Goal: Transaction & Acquisition: Book appointment/travel/reservation

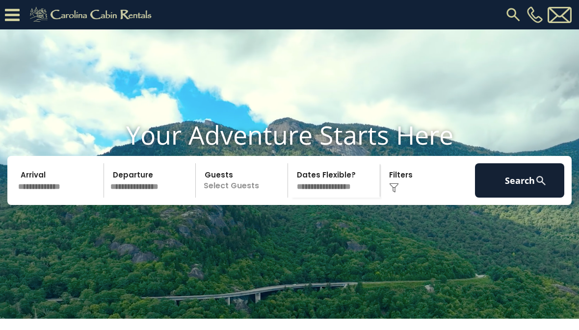
click at [58, 198] on input "text" at bounding box center [59, 180] width 89 height 34
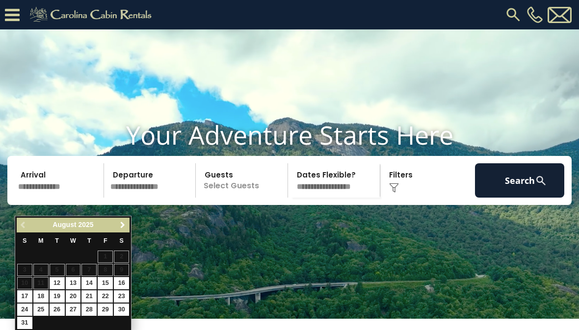
click at [124, 221] on span "Next" at bounding box center [123, 225] width 8 height 8
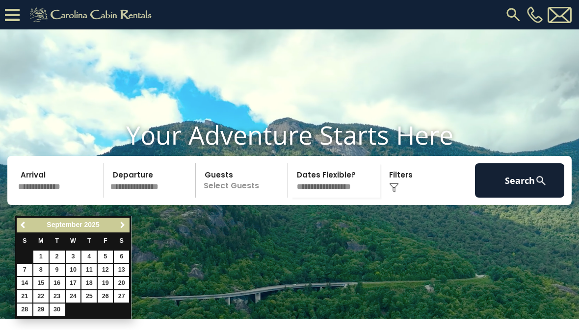
click at [123, 226] on span "Next" at bounding box center [123, 225] width 8 height 8
click at [93, 293] on link "23" at bounding box center [88, 296] width 15 height 12
type input "********"
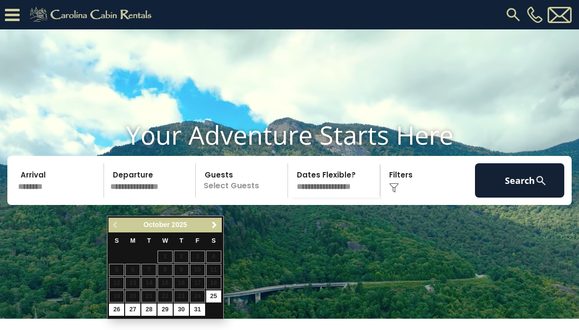
click at [170, 308] on link "29" at bounding box center [165, 310] width 15 height 12
type input "********"
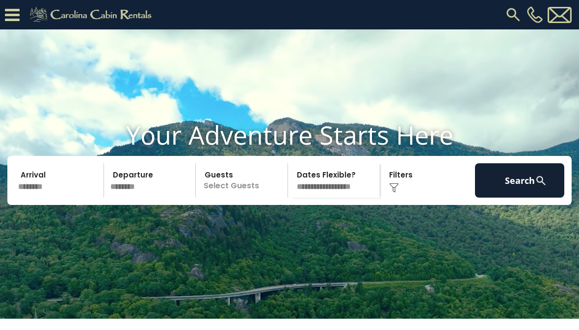
click at [241, 198] on p "Select Guests" at bounding box center [243, 180] width 89 height 34
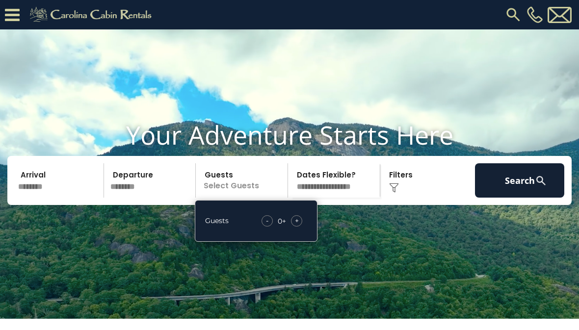
click at [299, 227] on div "+" at bounding box center [296, 220] width 11 height 11
click at [300, 227] on div "+" at bounding box center [296, 220] width 11 height 11
click at [301, 227] on div "+" at bounding box center [296, 220] width 11 height 11
click at [302, 227] on div "+" at bounding box center [296, 220] width 11 height 11
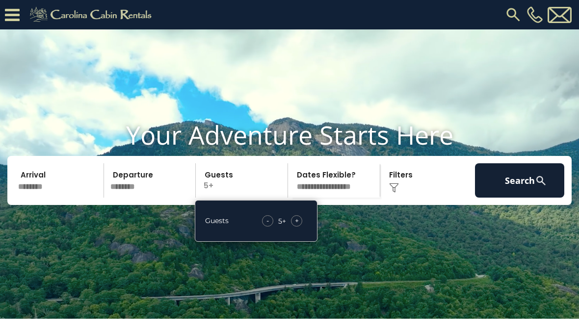
click at [302, 227] on div "+" at bounding box center [296, 220] width 11 height 11
click at [298, 226] on span "+" at bounding box center [297, 221] width 4 height 10
click at [400, 198] on div "Click to Choose" at bounding box center [427, 180] width 89 height 34
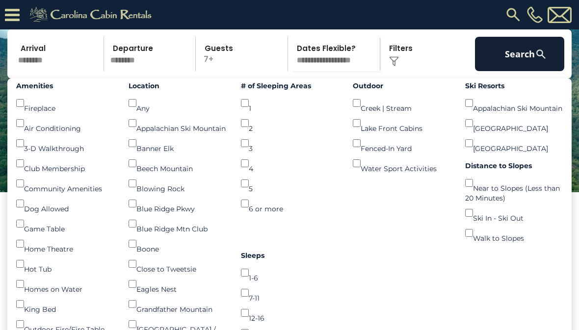
scroll to position [99, 0]
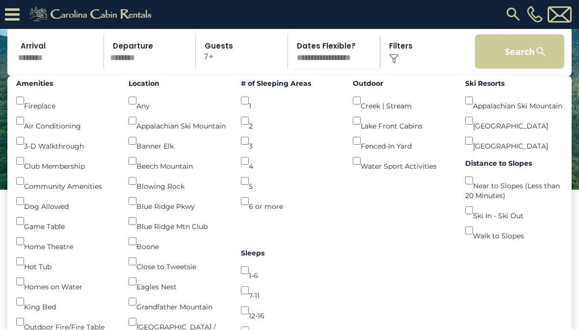
click at [517, 68] on button "Search" at bounding box center [519, 52] width 89 height 34
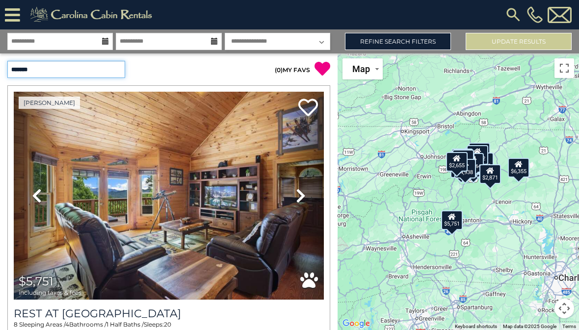
click at [78, 68] on select "**********" at bounding box center [66, 69] width 118 height 17
select select "*********"
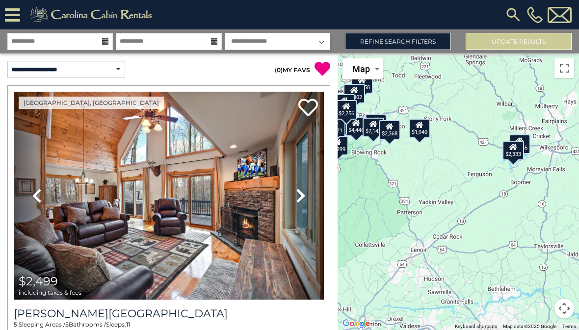
click at [417, 138] on div "$1,940" at bounding box center [420, 129] width 22 height 20
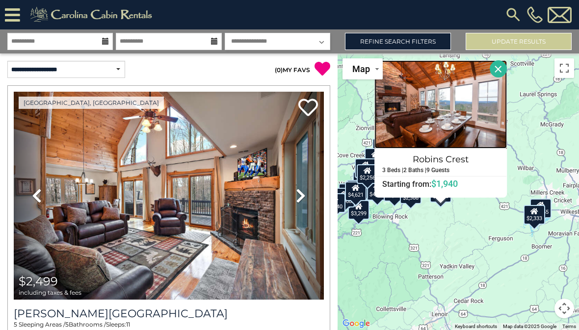
click at [454, 143] on img at bounding box center [440, 104] width 132 height 88
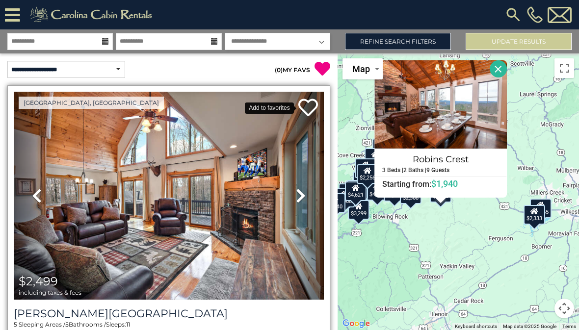
click at [313, 109] on icon at bounding box center [308, 108] width 20 height 20
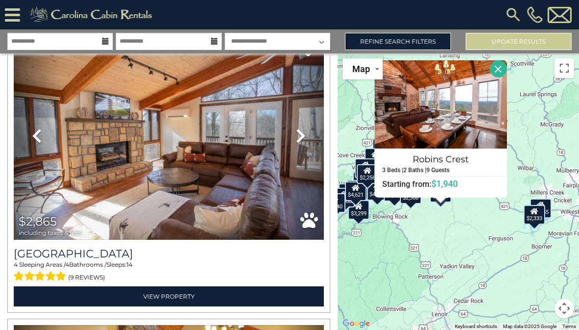
scroll to position [357, 0]
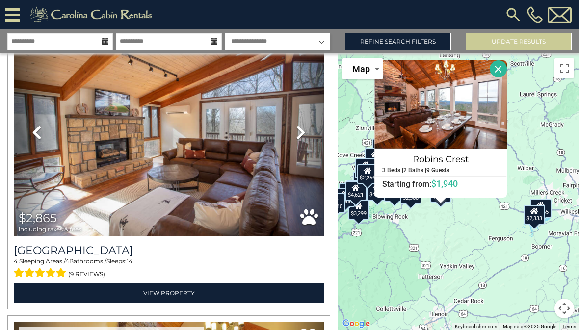
click at [507, 78] on button "Close" at bounding box center [498, 68] width 17 height 17
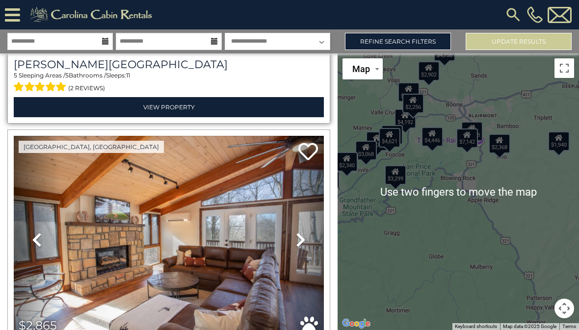
scroll to position [26, 0]
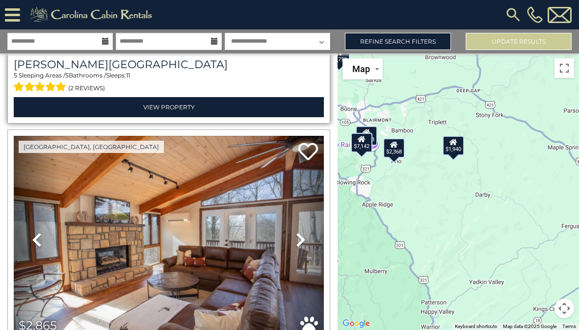
click at [457, 147] on div "$1,940" at bounding box center [454, 146] width 22 height 20
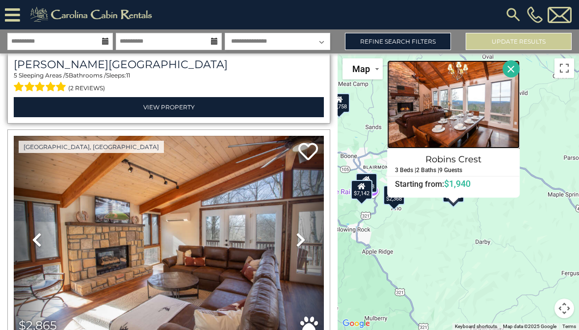
click at [461, 132] on img at bounding box center [453, 104] width 132 height 88
click at [516, 69] on button "Close" at bounding box center [510, 68] width 17 height 17
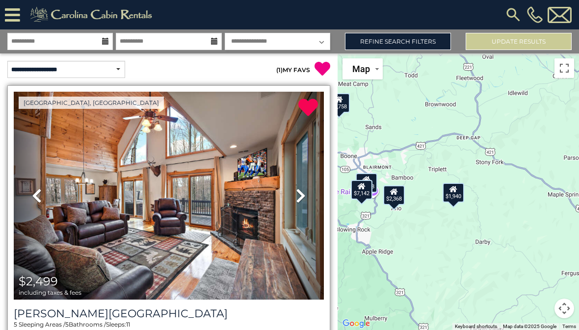
scroll to position [0, 0]
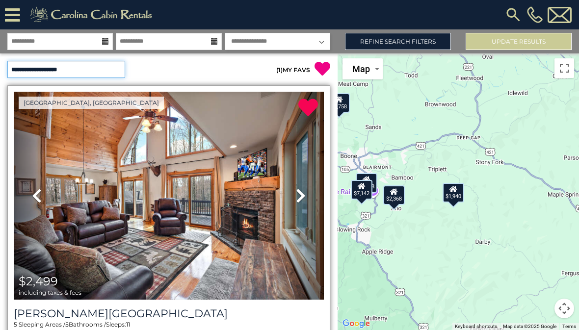
click at [89, 61] on select "**********" at bounding box center [66, 69] width 118 height 17
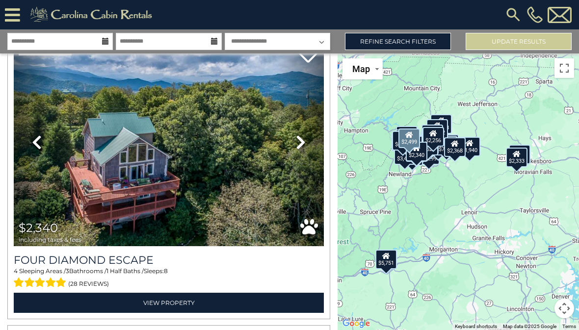
scroll to position [8265, 0]
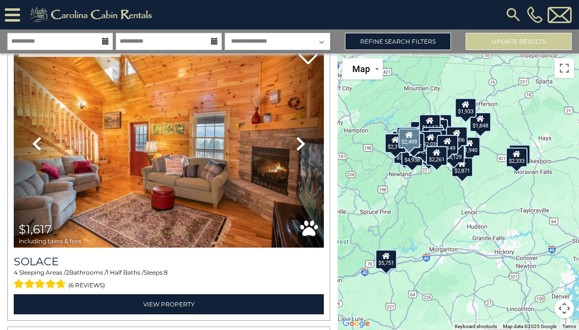
scroll to position [13548, 0]
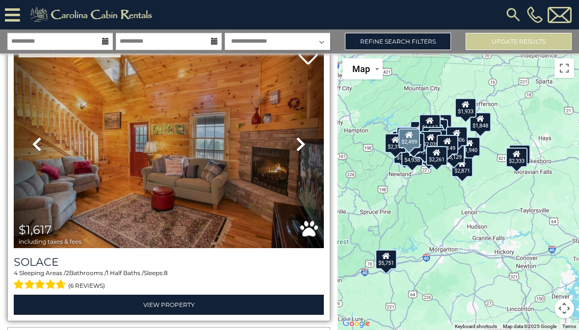
click at [25, 204] on link "Previous" at bounding box center [37, 144] width 47 height 208
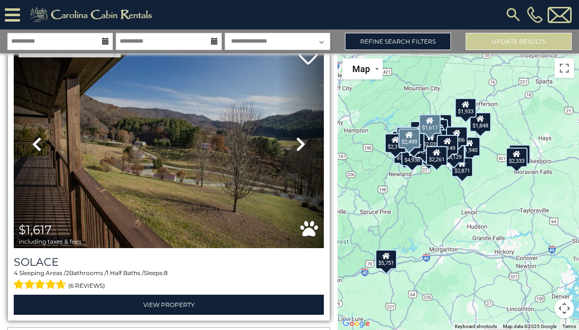
scroll to position [13555, 0]
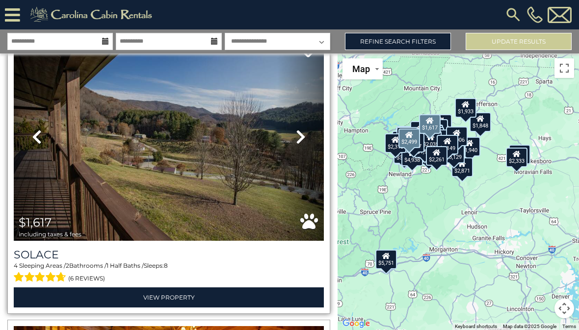
click at [298, 129] on icon at bounding box center [301, 137] width 10 height 16
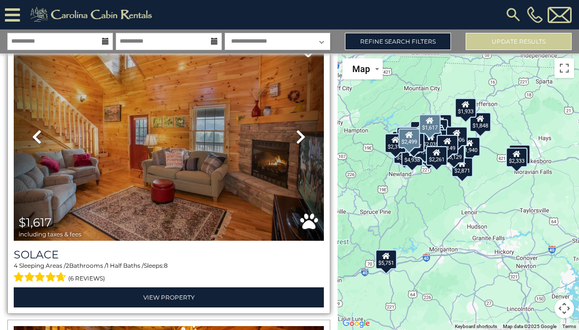
click at [314, 118] on link "Next" at bounding box center [300, 137] width 47 height 208
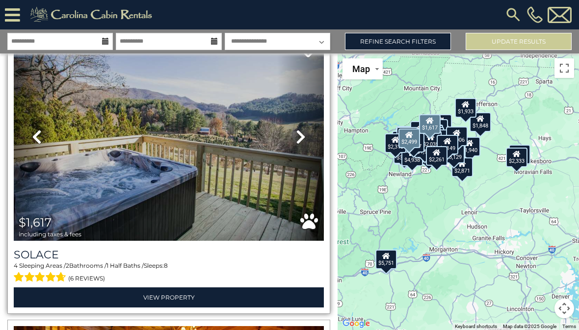
click at [300, 129] on icon at bounding box center [301, 137] width 10 height 16
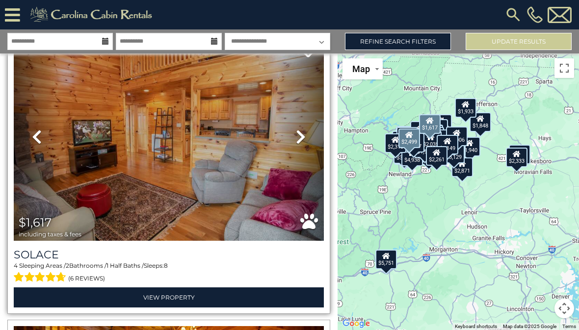
click at [299, 129] on icon at bounding box center [301, 137] width 10 height 16
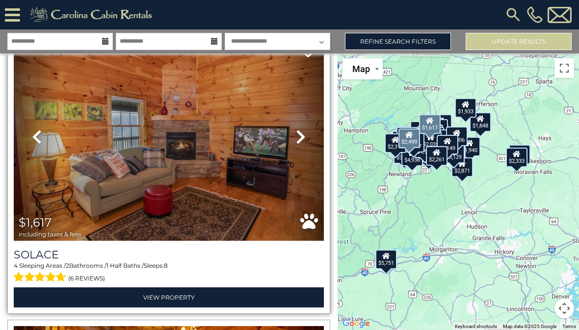
click at [299, 129] on icon at bounding box center [301, 137] width 10 height 16
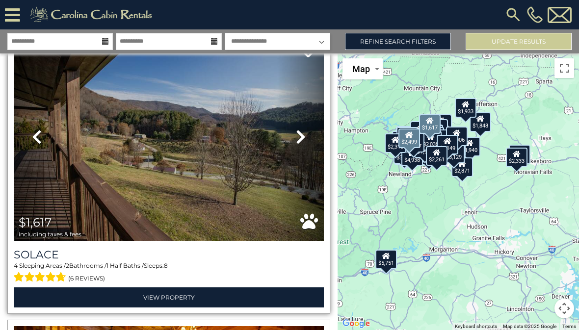
click at [304, 129] on icon at bounding box center [301, 137] width 10 height 16
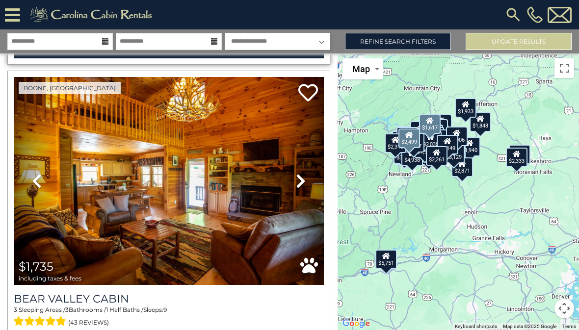
scroll to position [13803, 0]
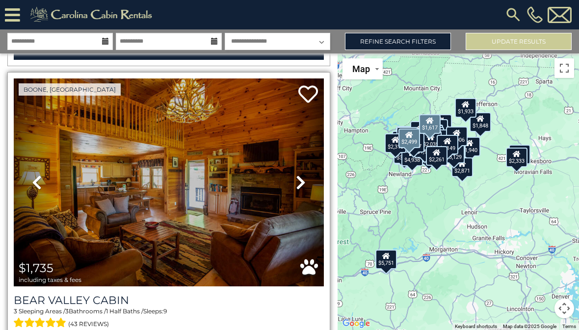
click at [122, 188] on img at bounding box center [169, 183] width 310 height 208
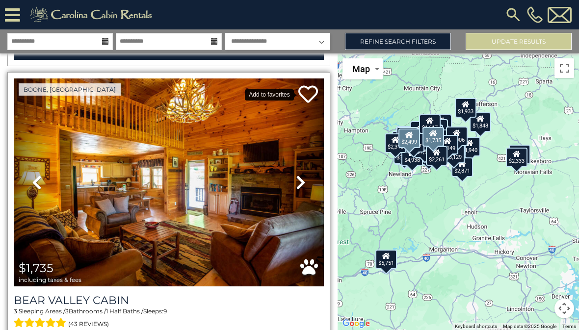
click at [310, 85] on icon at bounding box center [308, 94] width 20 height 20
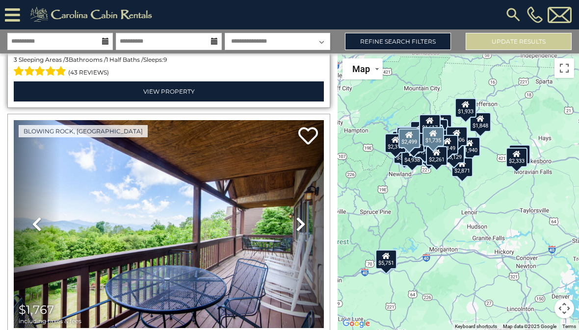
scroll to position [14097, 0]
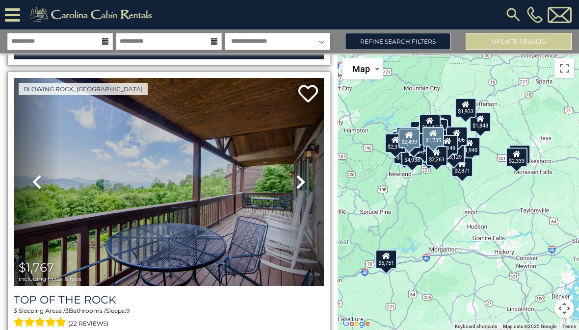
click at [204, 199] on img at bounding box center [169, 182] width 310 height 208
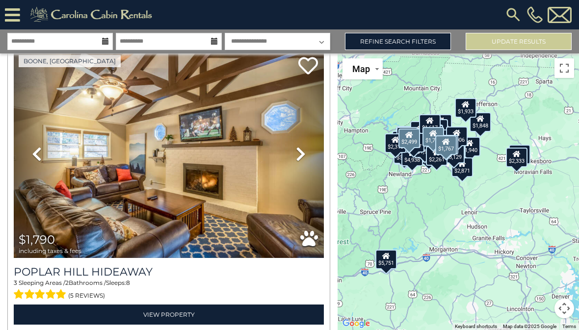
scroll to position [14416, 0]
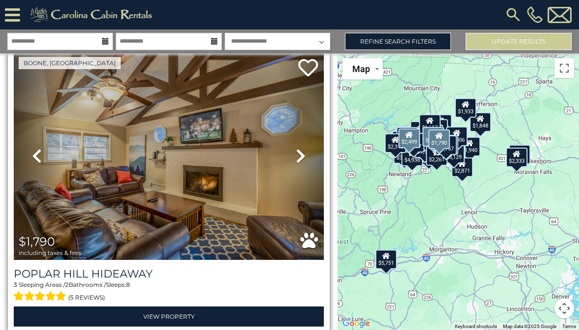
click at [300, 150] on link "Next" at bounding box center [300, 156] width 47 height 208
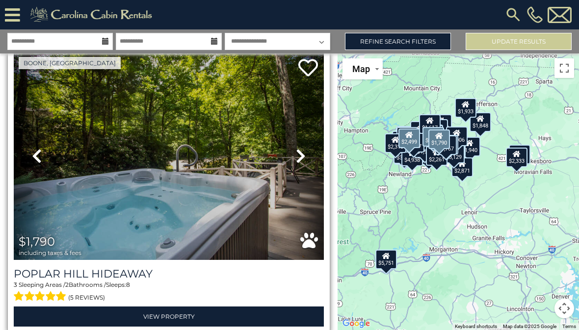
click at [304, 148] on icon at bounding box center [301, 156] width 10 height 16
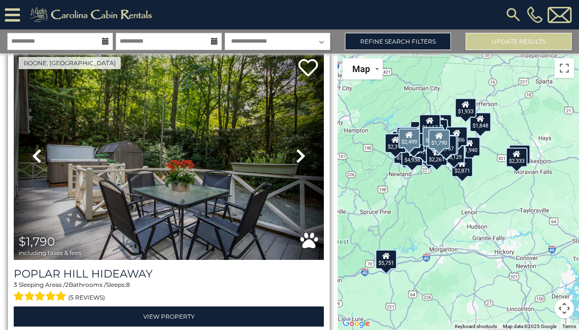
click at [304, 148] on icon at bounding box center [301, 156] width 10 height 16
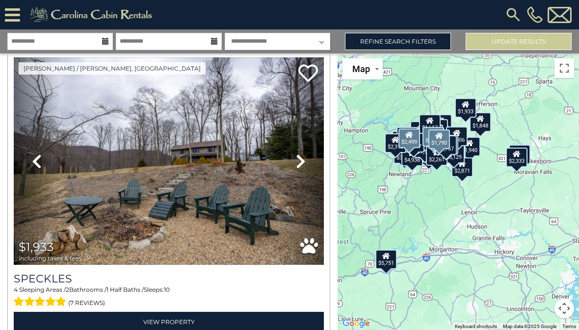
scroll to position [15029, 0]
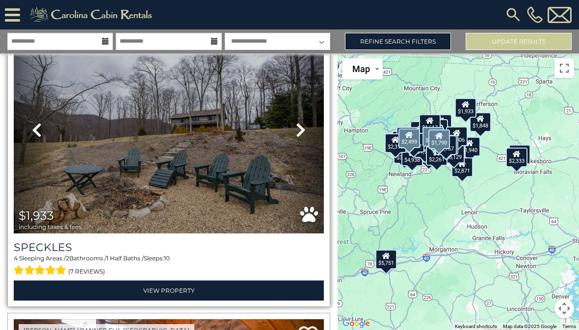
click at [298, 122] on icon at bounding box center [301, 130] width 10 height 16
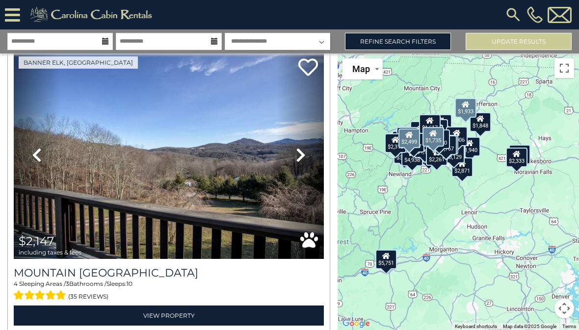
scroll to position [16495, 0]
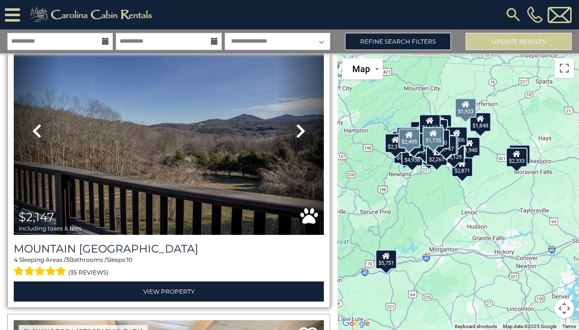
click at [308, 120] on link "Next" at bounding box center [300, 131] width 47 height 208
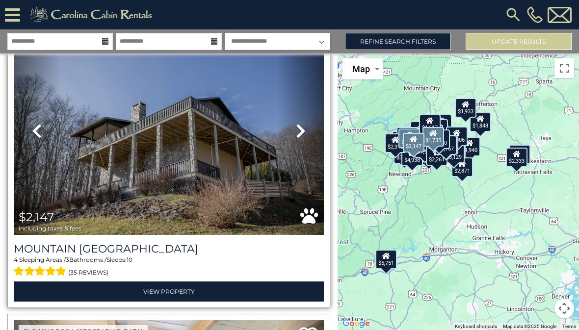
click at [296, 123] on icon at bounding box center [301, 131] width 10 height 16
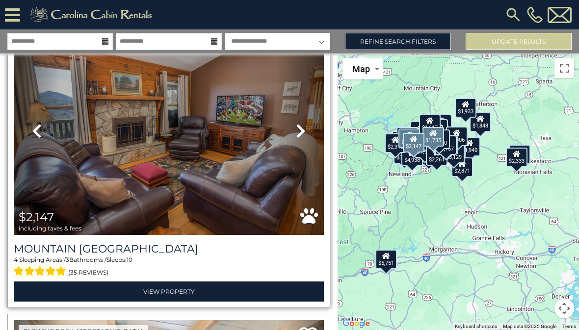
click at [300, 123] on icon at bounding box center [301, 131] width 10 height 16
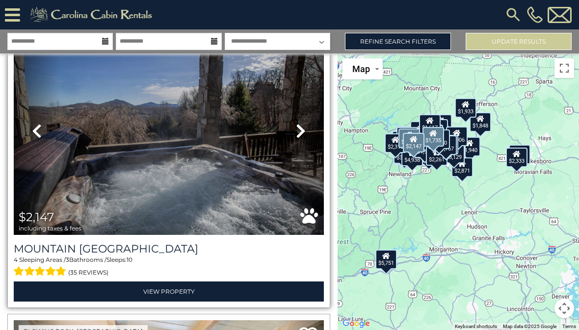
click at [299, 123] on icon at bounding box center [301, 131] width 10 height 16
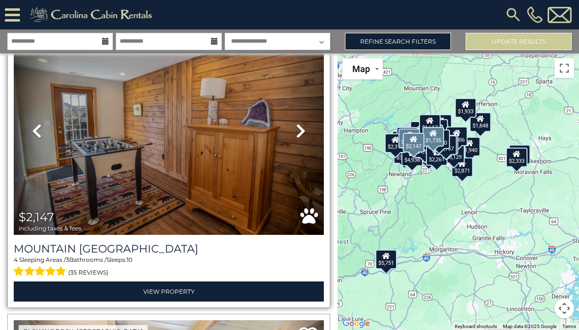
click at [300, 123] on icon at bounding box center [301, 131] width 10 height 16
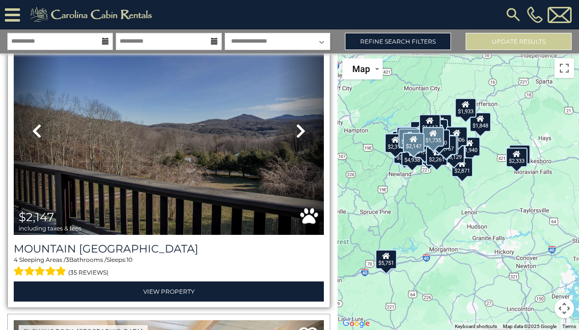
click at [297, 123] on icon at bounding box center [301, 131] width 10 height 16
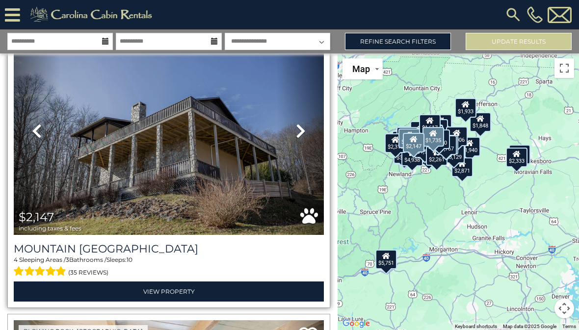
click at [301, 123] on icon at bounding box center [301, 131] width 10 height 16
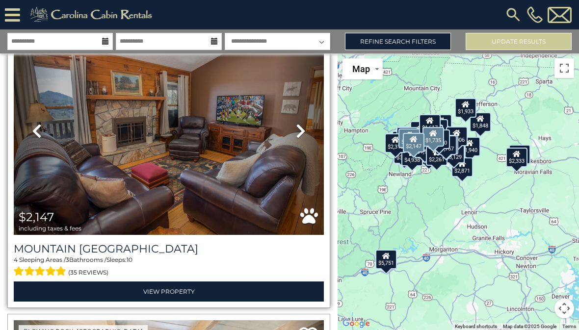
click at [305, 123] on icon at bounding box center [301, 131] width 10 height 16
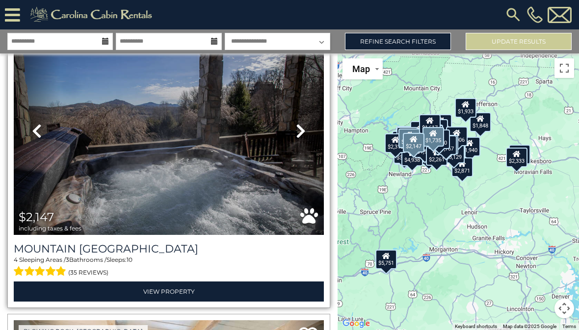
click at [297, 123] on icon at bounding box center [301, 131] width 10 height 16
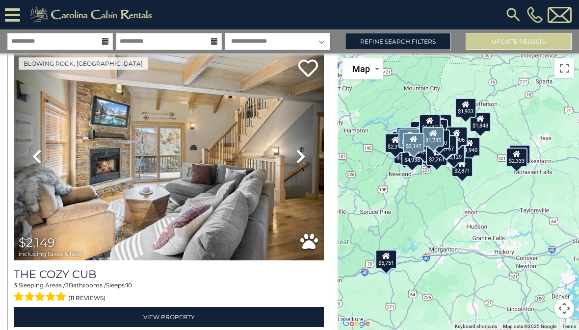
scroll to position [16762, 0]
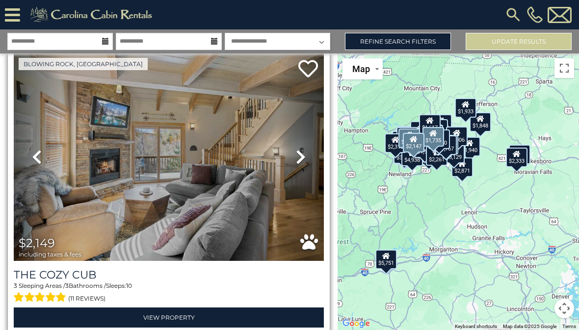
click at [302, 149] on icon at bounding box center [301, 157] width 10 height 16
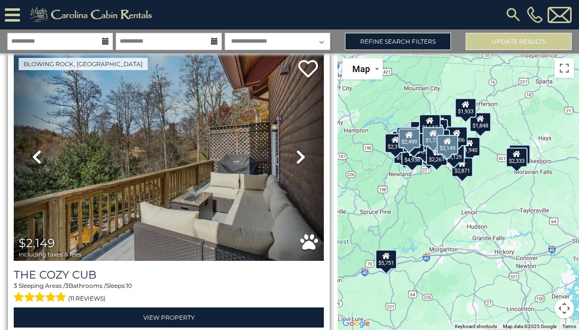
click at [298, 149] on icon at bounding box center [301, 157] width 10 height 16
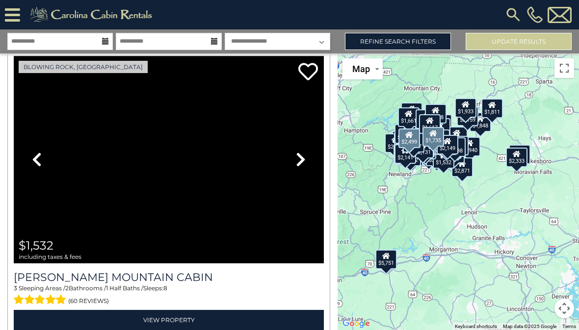
scroll to position [20584, 0]
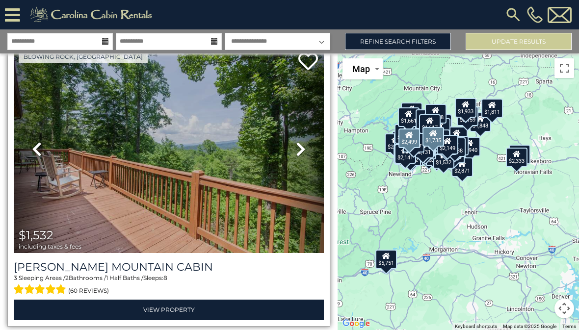
click at [297, 143] on icon at bounding box center [301, 149] width 10 height 16
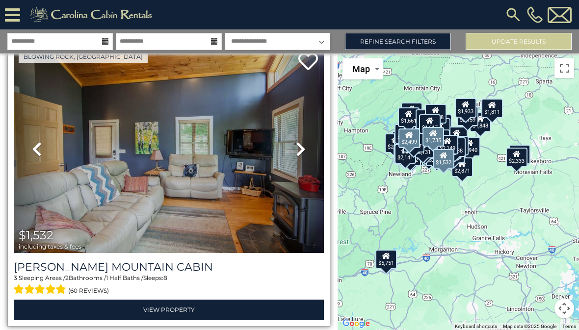
click at [299, 141] on icon at bounding box center [301, 149] width 10 height 16
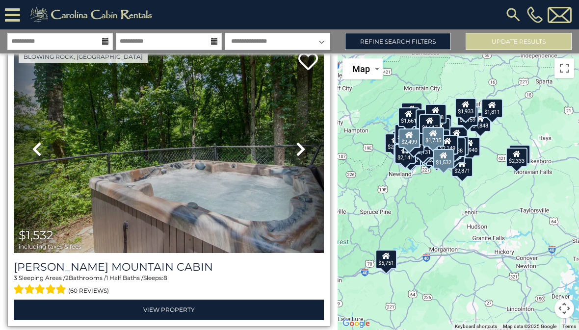
click at [301, 141] on icon at bounding box center [301, 149] width 10 height 16
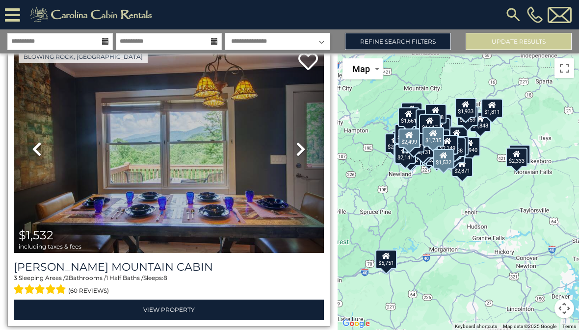
click at [306, 136] on link "Next" at bounding box center [300, 150] width 47 height 208
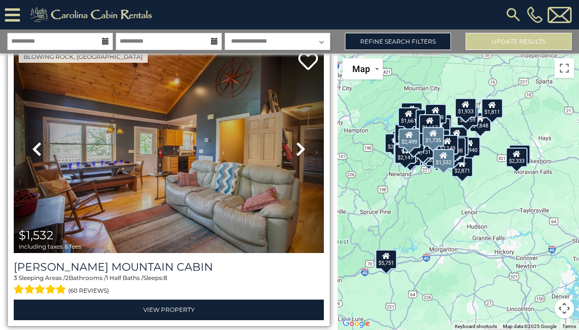
click at [302, 141] on icon at bounding box center [301, 149] width 10 height 16
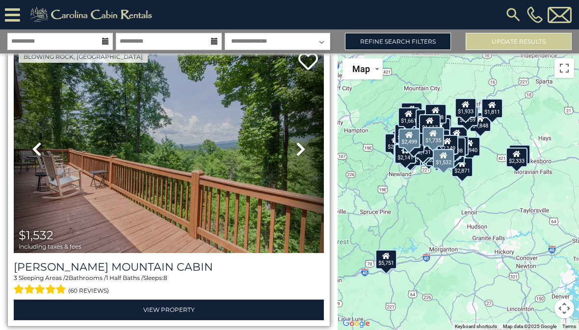
click at [303, 141] on icon at bounding box center [301, 149] width 10 height 16
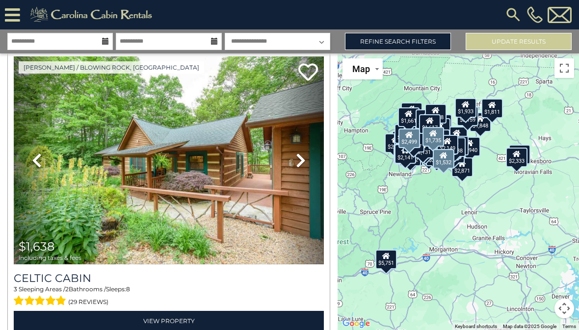
scroll to position [21460, 0]
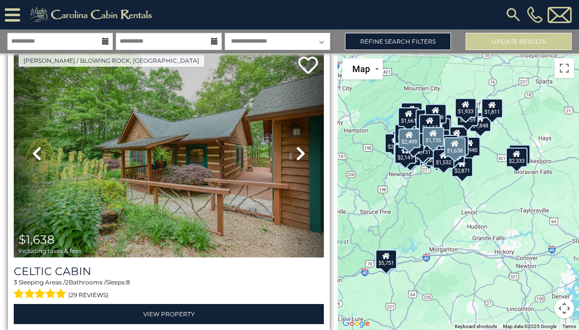
click at [301, 147] on icon at bounding box center [301, 154] width 10 height 16
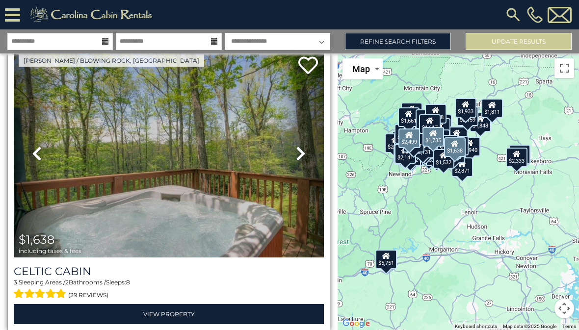
click at [299, 146] on icon at bounding box center [301, 154] width 10 height 16
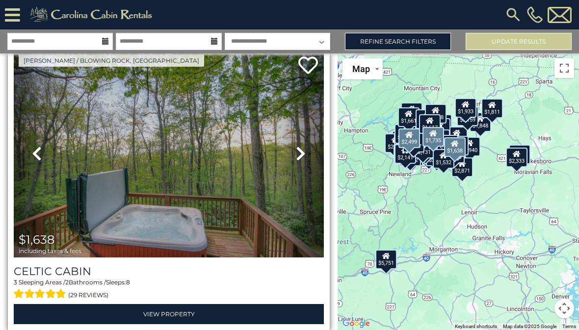
click at [295, 144] on link "Next" at bounding box center [300, 154] width 47 height 208
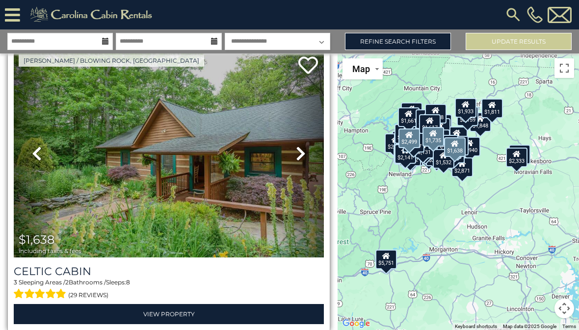
click at [299, 146] on icon at bounding box center [301, 154] width 10 height 16
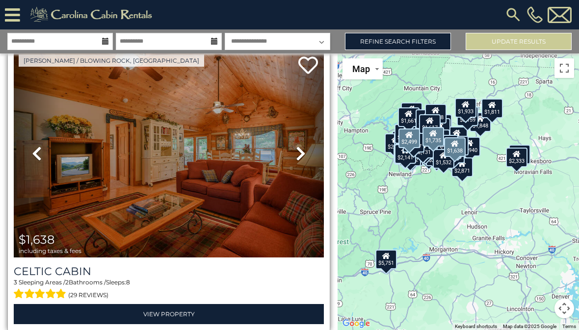
click at [298, 146] on icon at bounding box center [301, 154] width 10 height 16
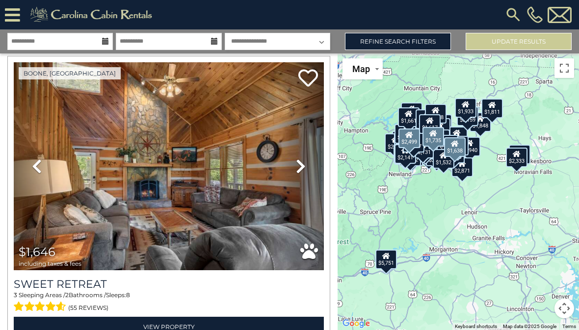
scroll to position [21754, 0]
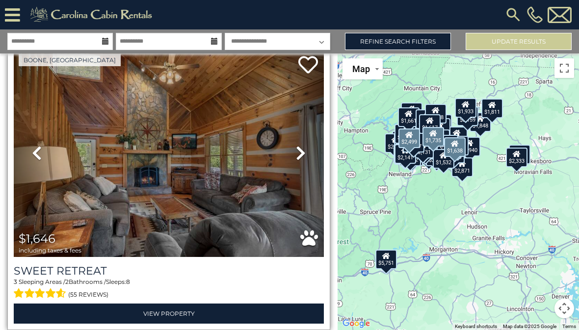
click at [300, 145] on icon at bounding box center [301, 153] width 10 height 16
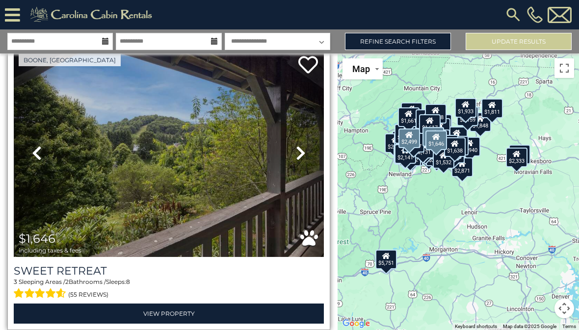
click at [300, 145] on icon at bounding box center [301, 153] width 10 height 16
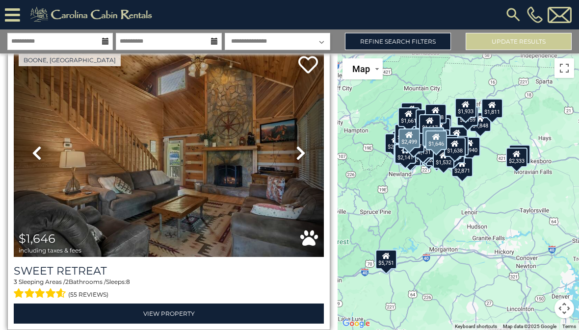
click at [301, 145] on icon at bounding box center [301, 153] width 10 height 16
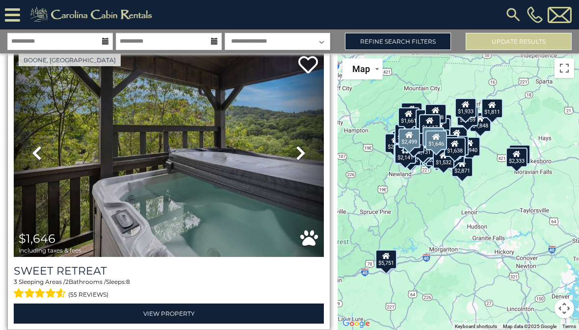
click at [303, 145] on icon at bounding box center [301, 153] width 10 height 16
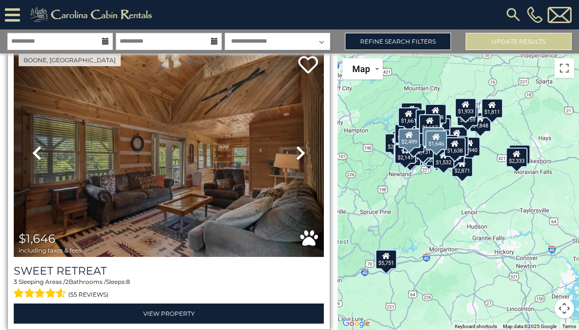
click at [296, 145] on icon at bounding box center [301, 153] width 10 height 16
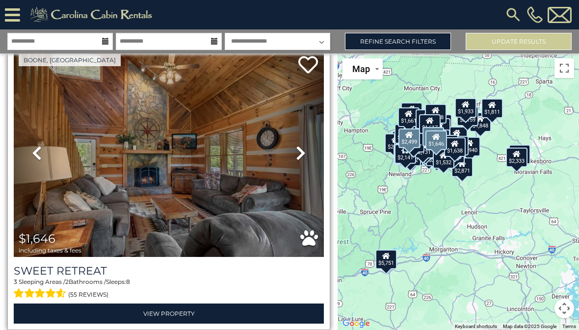
click at [297, 145] on icon at bounding box center [301, 153] width 10 height 16
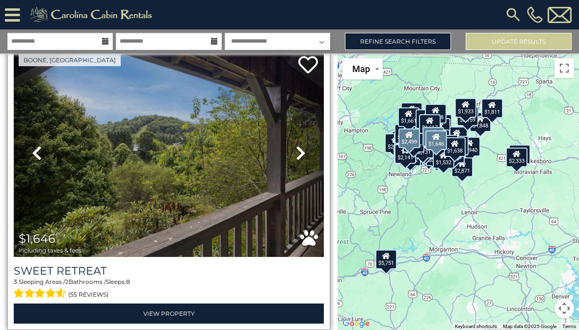
click at [293, 142] on link "Next" at bounding box center [300, 153] width 47 height 208
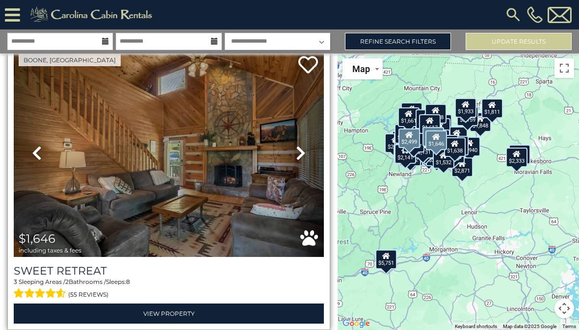
click at [186, 131] on img at bounding box center [169, 153] width 310 height 208
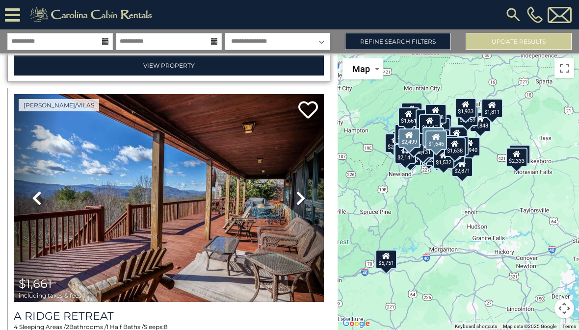
scroll to position [22048, 0]
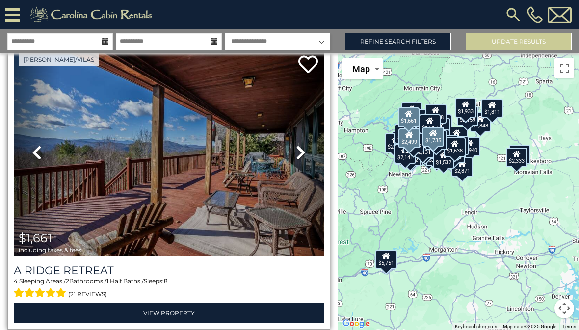
click at [227, 170] on img at bounding box center [169, 153] width 310 height 208
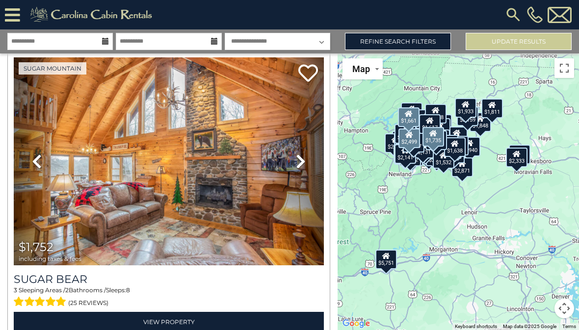
scroll to position [22644, 0]
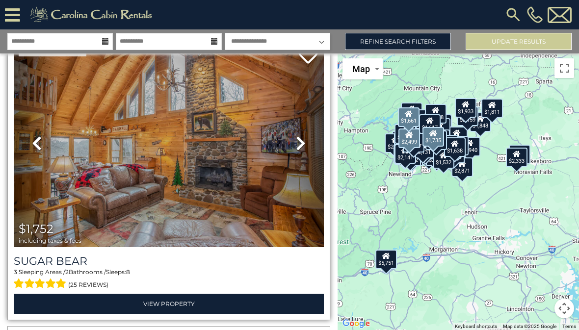
click at [58, 185] on link "Previous" at bounding box center [37, 143] width 47 height 208
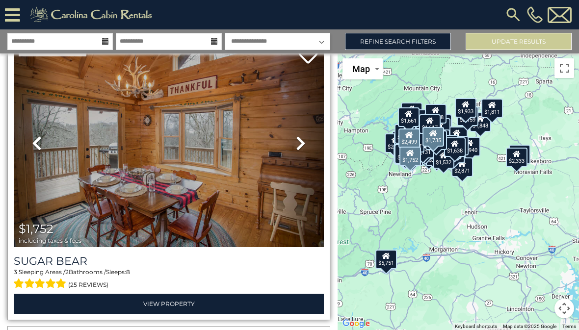
click at [303, 135] on icon at bounding box center [301, 143] width 10 height 16
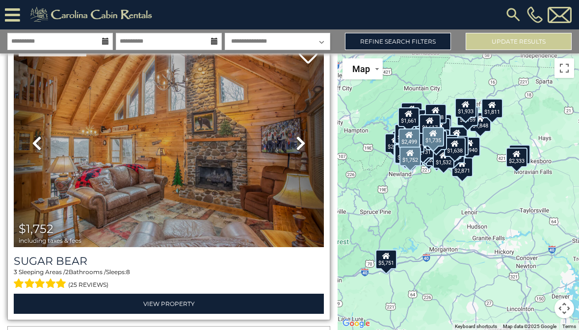
click at [291, 122] on link "Next" at bounding box center [300, 143] width 47 height 208
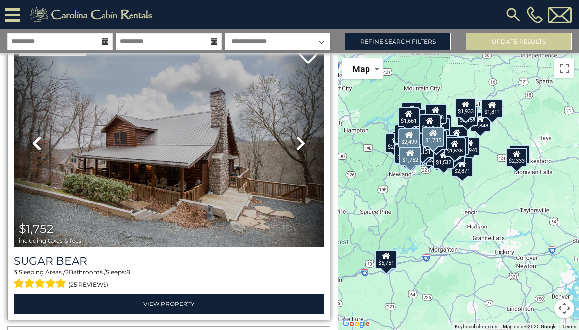
click at [303, 135] on icon at bounding box center [301, 143] width 10 height 16
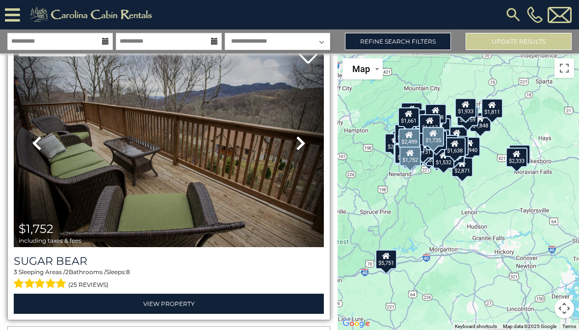
click at [291, 136] on link "Next" at bounding box center [300, 143] width 47 height 208
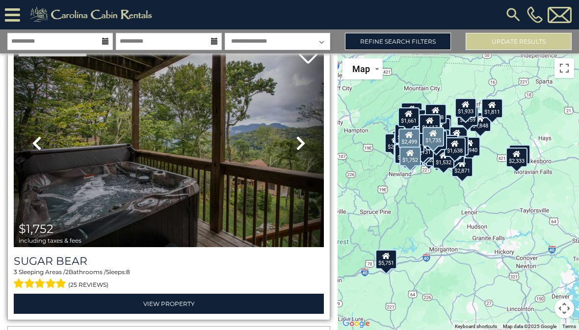
click at [299, 135] on icon at bounding box center [301, 143] width 10 height 16
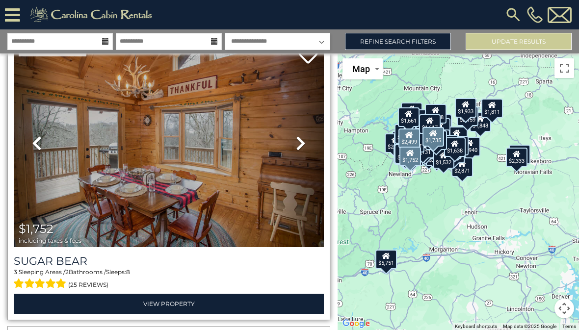
click at [296, 135] on icon at bounding box center [301, 143] width 10 height 16
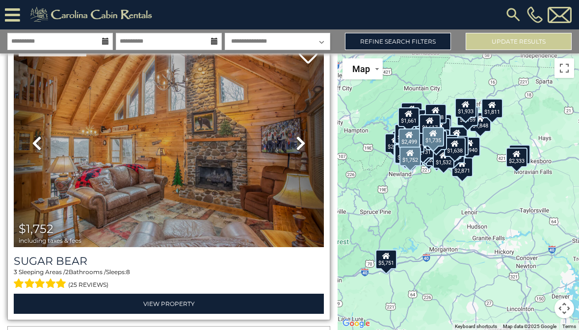
click at [305, 135] on icon at bounding box center [301, 143] width 10 height 16
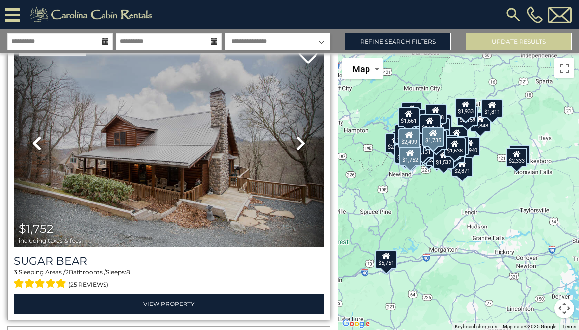
click at [227, 163] on img at bounding box center [169, 143] width 310 height 208
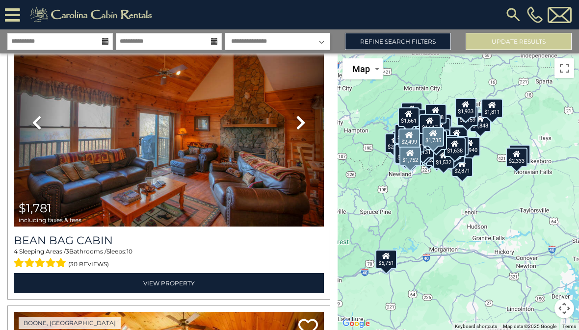
scroll to position [22958, 0]
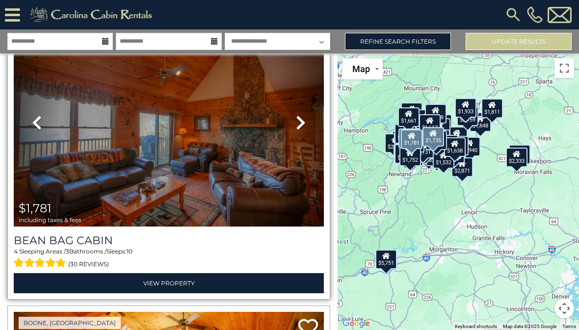
click at [73, 159] on img at bounding box center [169, 123] width 310 height 208
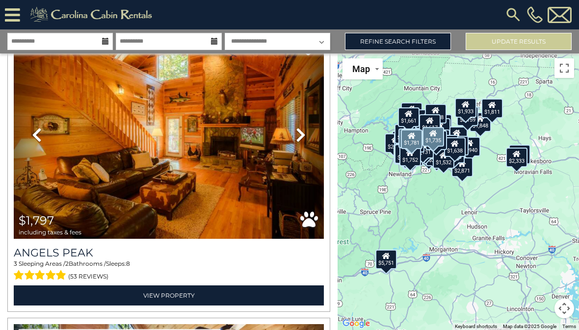
scroll to position [23239, 0]
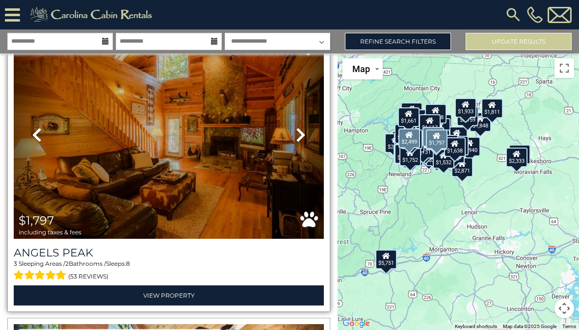
click at [236, 165] on img at bounding box center [169, 135] width 310 height 208
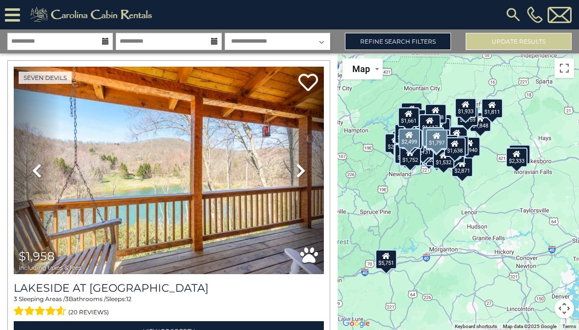
scroll to position [24378, 0]
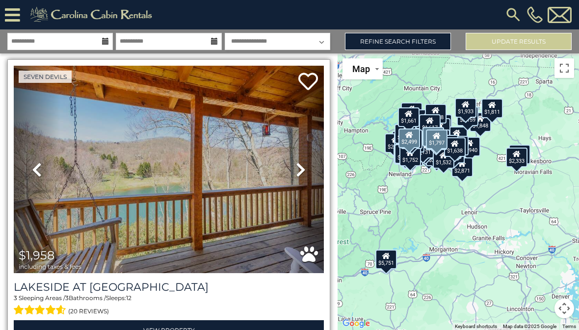
click at [84, 145] on img at bounding box center [169, 170] width 310 height 208
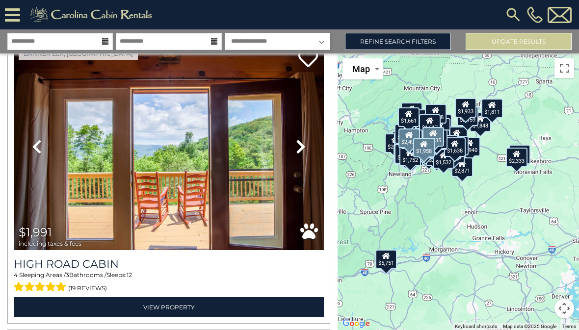
scroll to position [24697, 0]
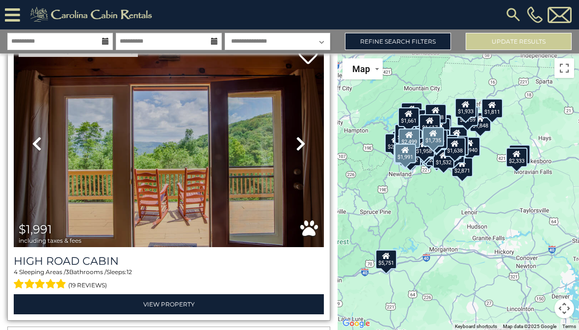
click at [65, 147] on img at bounding box center [169, 144] width 310 height 208
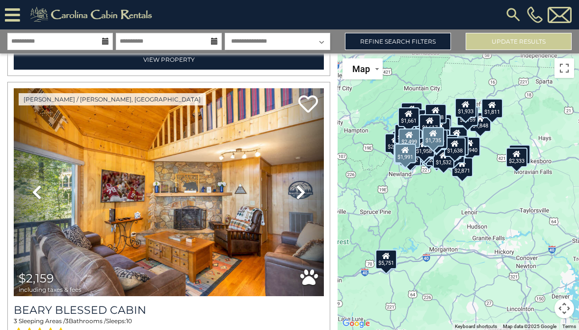
scroll to position [26130, 0]
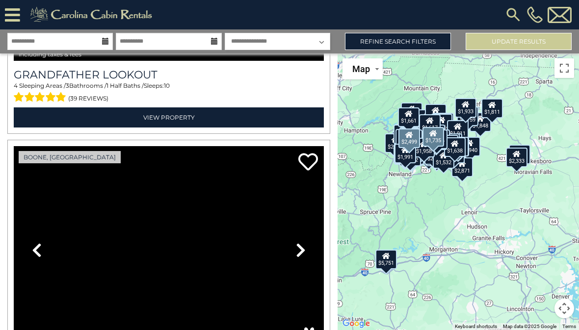
scroll to position [26742, 0]
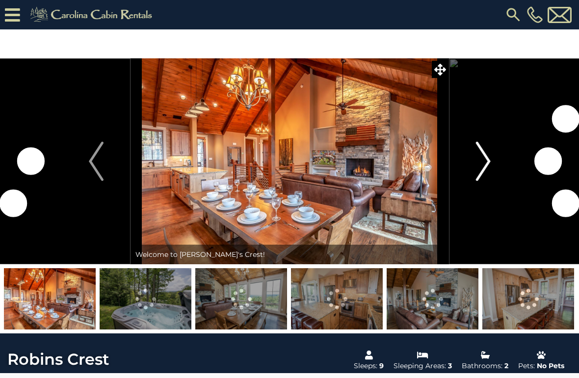
click at [478, 154] on img "Next" at bounding box center [482, 161] width 15 height 39
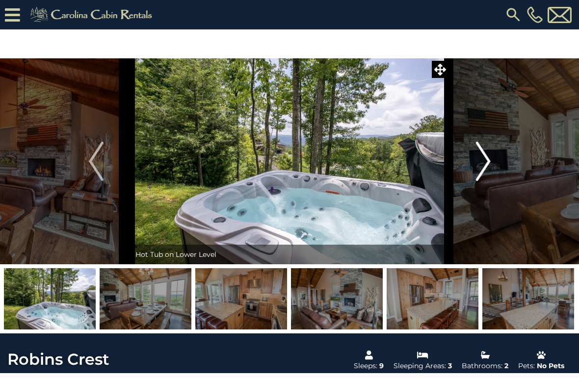
click at [474, 162] on button "Next" at bounding box center [483, 161] width 69 height 206
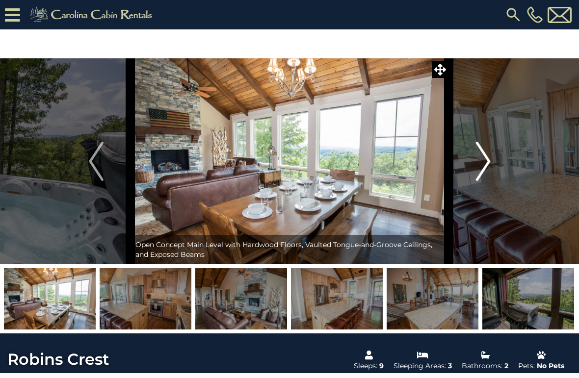
click at [474, 161] on button "Next" at bounding box center [483, 161] width 69 height 206
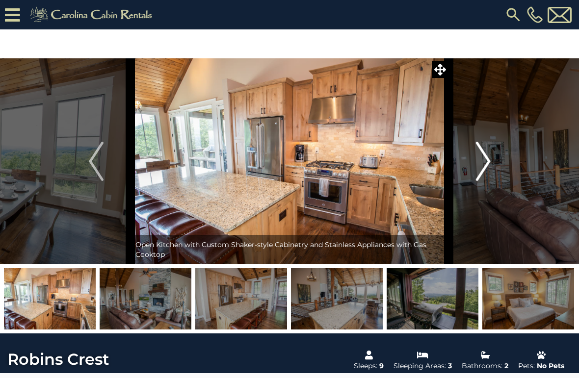
click at [482, 164] on img "Next" at bounding box center [482, 161] width 15 height 39
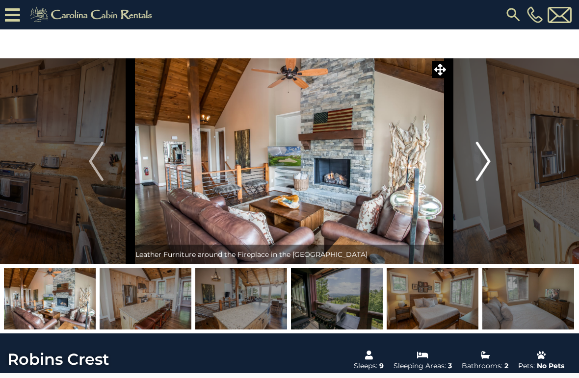
click at [482, 163] on img "Next" at bounding box center [482, 161] width 15 height 39
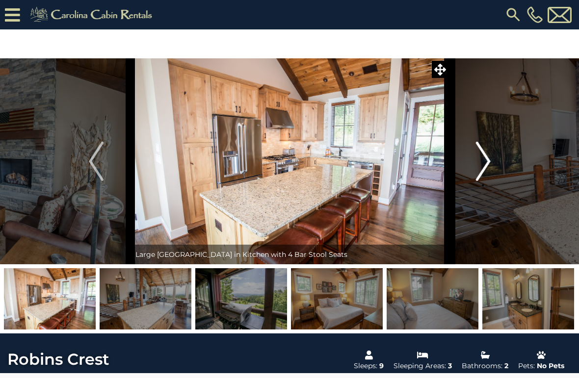
click at [475, 160] on button "Next" at bounding box center [483, 161] width 69 height 206
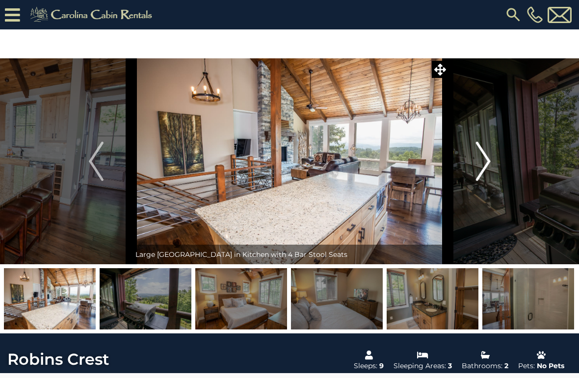
click at [478, 165] on img "Next" at bounding box center [482, 161] width 15 height 39
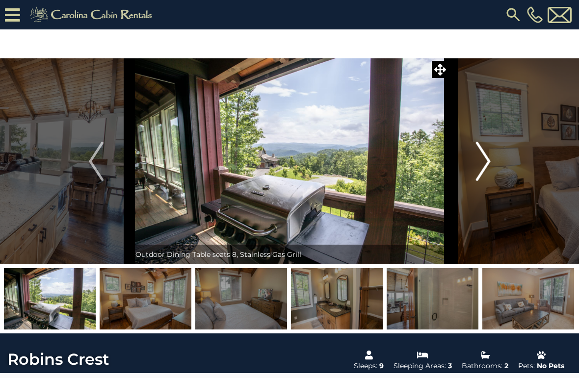
click at [481, 162] on img "Next" at bounding box center [482, 161] width 15 height 39
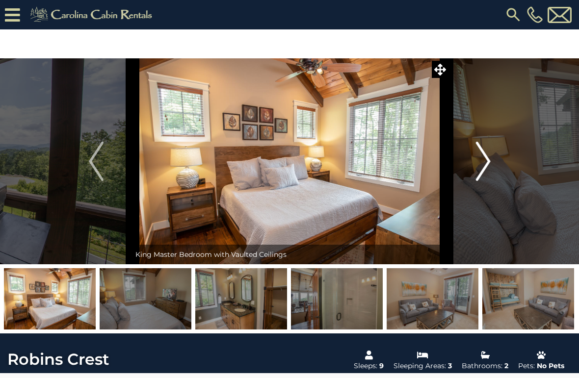
click at [475, 171] on button "Next" at bounding box center [483, 161] width 69 height 206
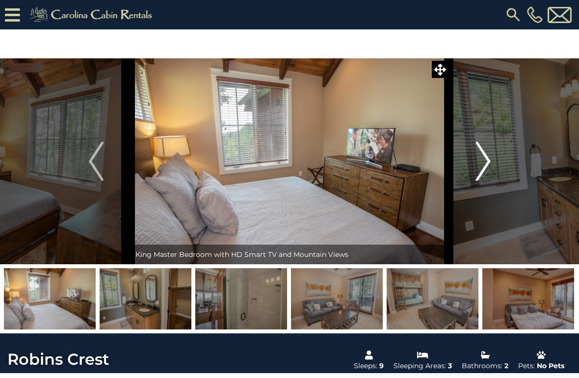
click at [476, 166] on img "Next" at bounding box center [482, 161] width 15 height 39
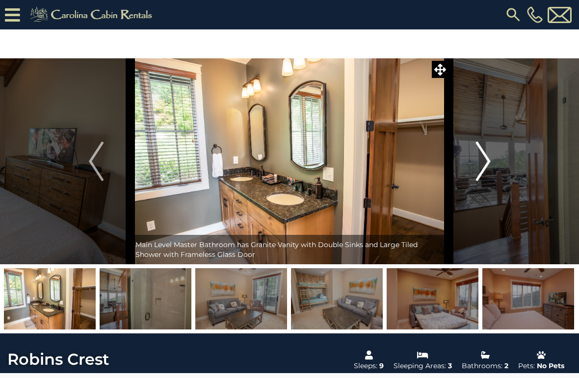
click at [480, 165] on img "Next" at bounding box center [482, 161] width 15 height 39
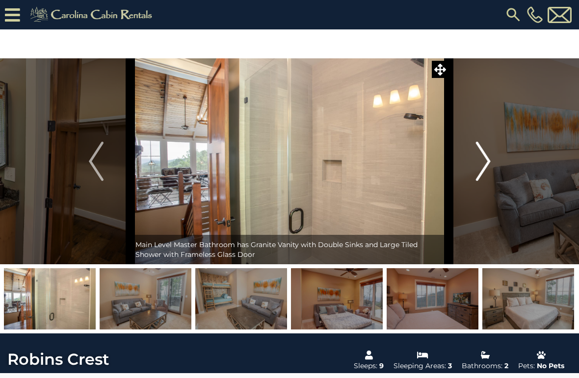
click at [487, 158] on img "Next" at bounding box center [482, 161] width 15 height 39
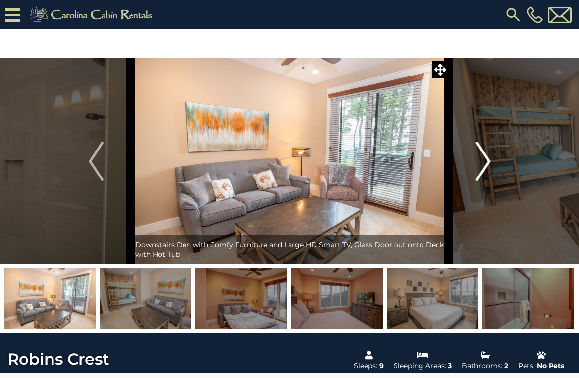
click at [481, 175] on img "Next" at bounding box center [482, 161] width 15 height 39
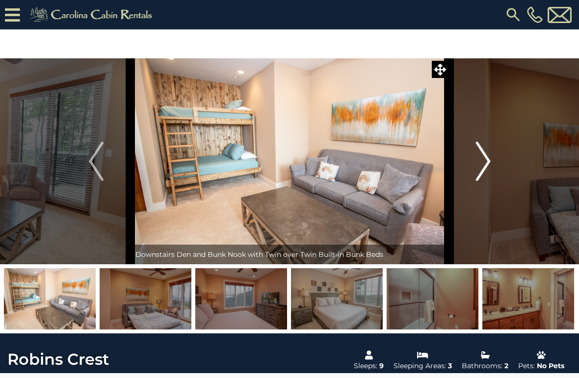
click at [485, 158] on img "Next" at bounding box center [482, 161] width 15 height 39
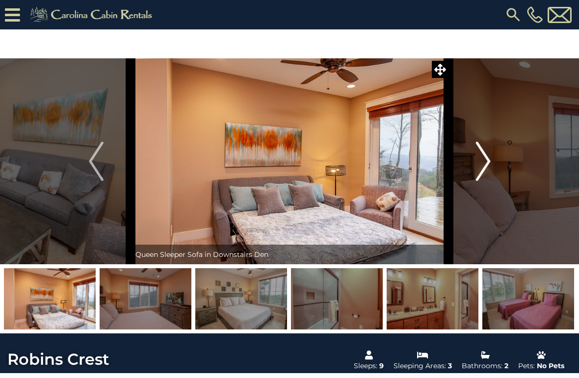
click at [488, 161] on img "Next" at bounding box center [482, 161] width 15 height 39
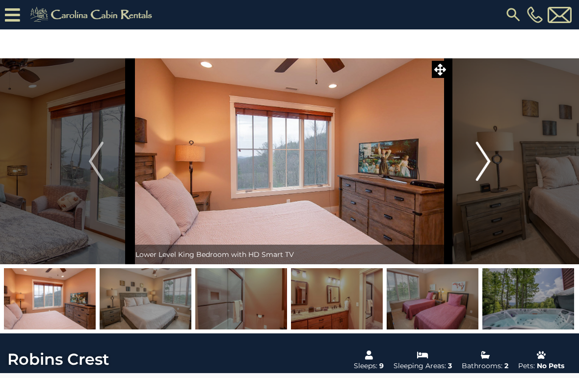
click at [475, 160] on button "Next" at bounding box center [483, 161] width 69 height 206
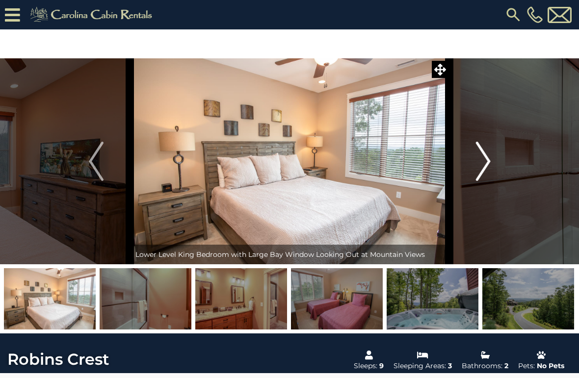
click at [480, 160] on img "Next" at bounding box center [482, 161] width 15 height 39
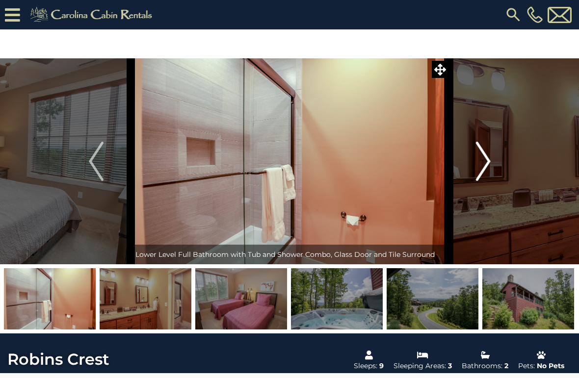
click at [483, 166] on img "Next" at bounding box center [482, 161] width 15 height 39
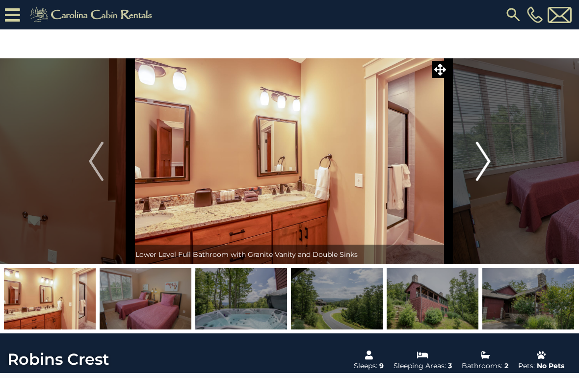
click at [482, 160] on img "Next" at bounding box center [482, 161] width 15 height 39
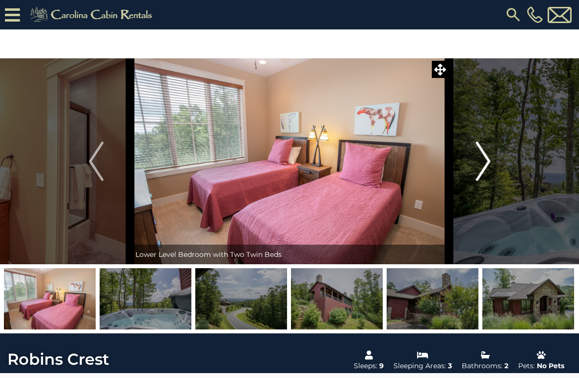
click at [483, 167] on img "Next" at bounding box center [482, 161] width 15 height 39
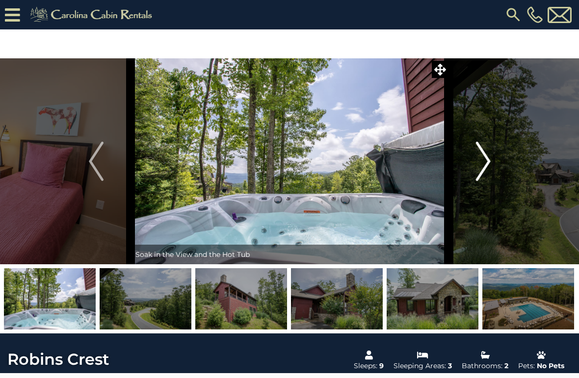
click at [486, 160] on img "Next" at bounding box center [482, 161] width 15 height 39
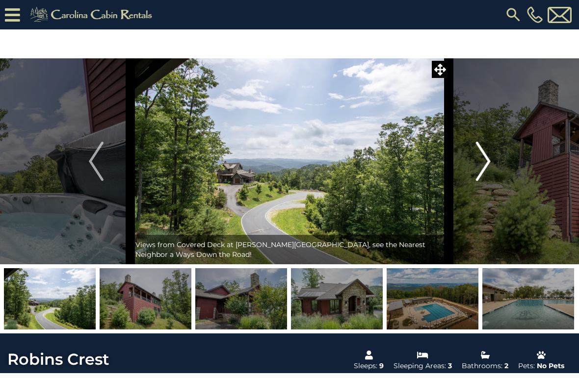
click at [485, 160] on img "Next" at bounding box center [482, 161] width 15 height 39
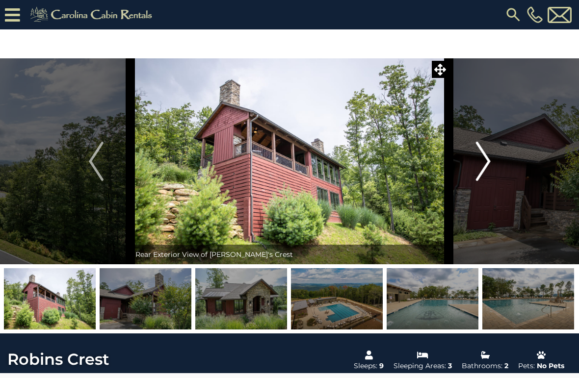
click at [476, 164] on img "Next" at bounding box center [482, 161] width 15 height 39
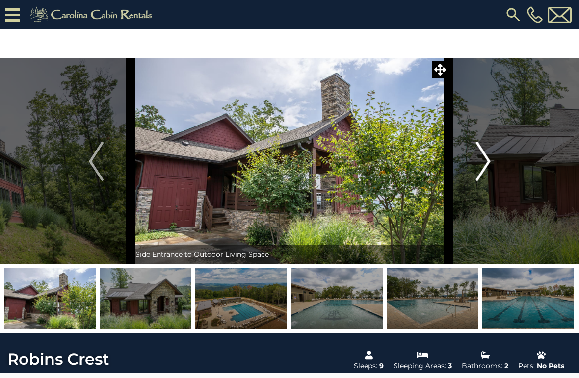
click at [474, 168] on button "Next" at bounding box center [483, 161] width 69 height 206
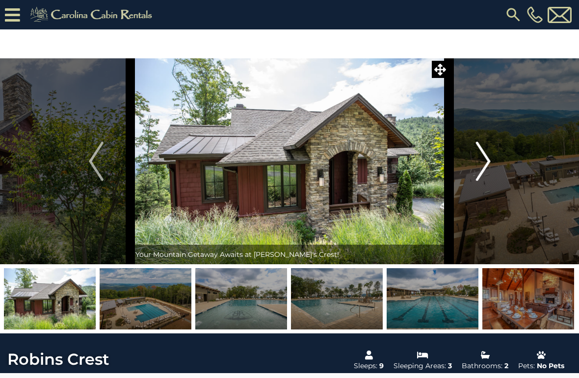
click at [475, 166] on button "Next" at bounding box center [483, 161] width 69 height 206
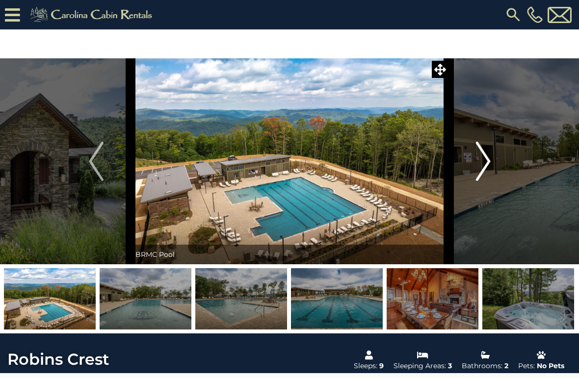
click at [485, 160] on img "Next" at bounding box center [482, 161] width 15 height 39
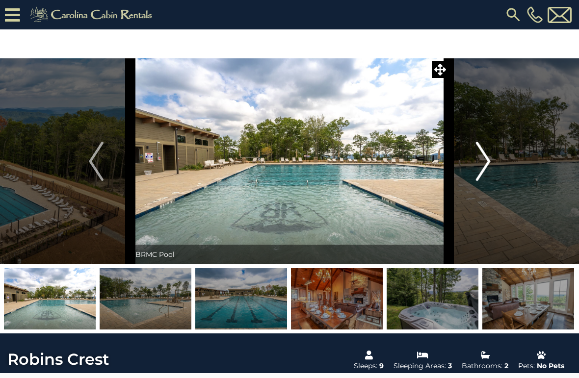
click at [485, 158] on img "Next" at bounding box center [482, 161] width 15 height 39
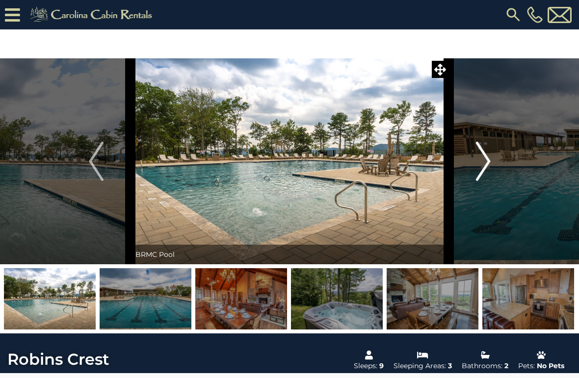
click at [478, 163] on img "Next" at bounding box center [482, 161] width 15 height 39
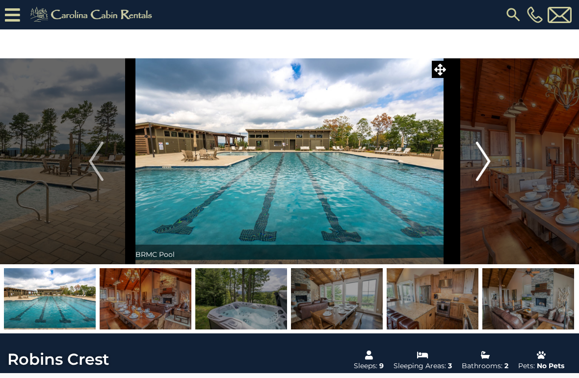
click at [476, 163] on img "Next" at bounding box center [482, 161] width 15 height 39
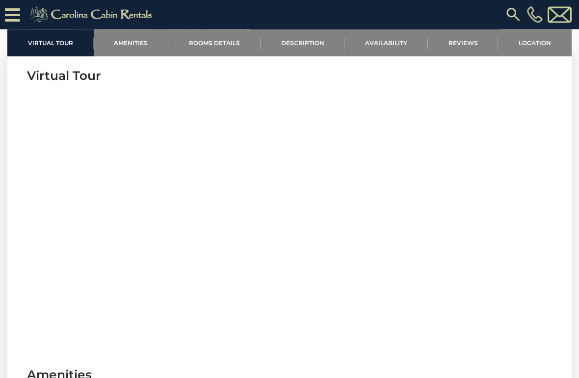
scroll to position [334, 0]
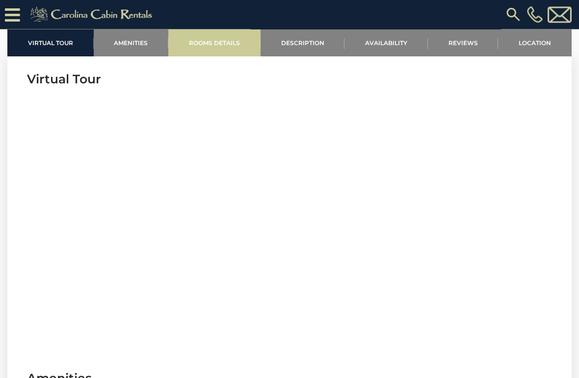
click at [217, 42] on link "Rooms Details" at bounding box center [214, 42] width 92 height 27
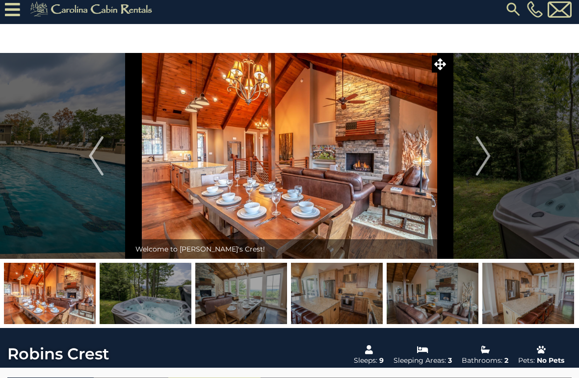
scroll to position [0, 0]
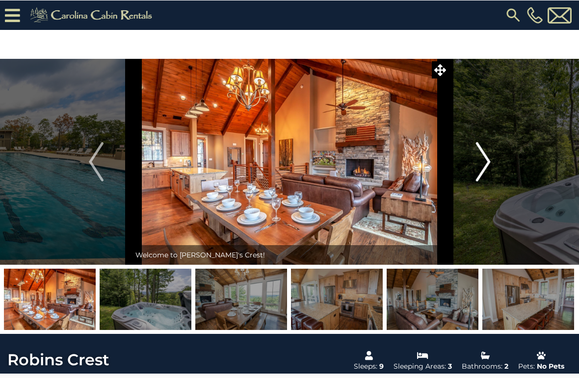
click at [480, 163] on img "Next" at bounding box center [482, 161] width 15 height 39
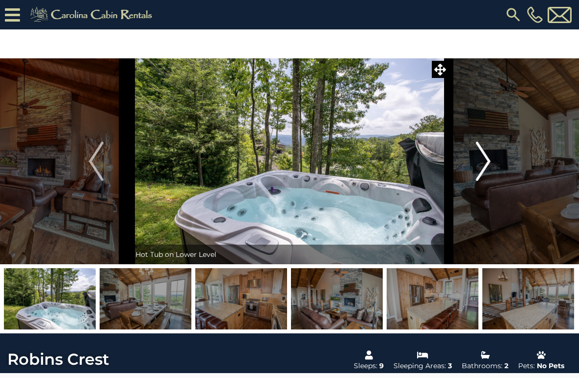
click at [471, 162] on button "Next" at bounding box center [483, 161] width 69 height 206
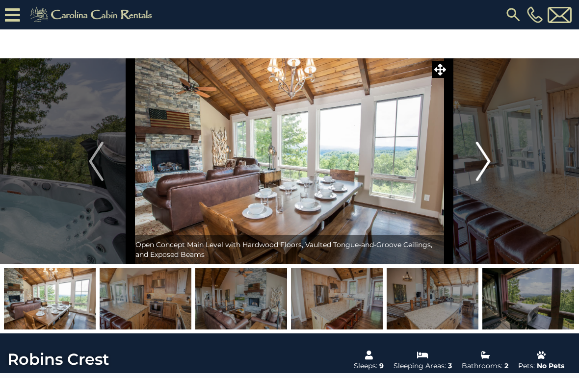
click at [472, 162] on button "Next" at bounding box center [483, 161] width 69 height 206
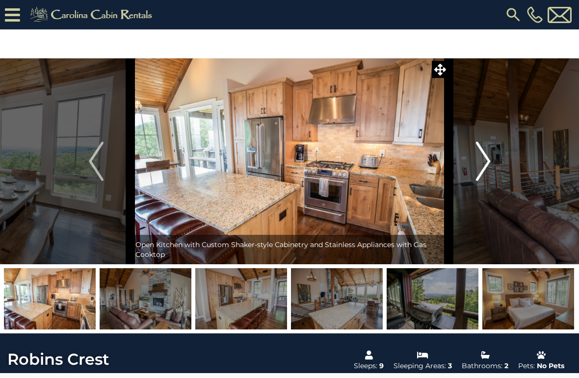
click at [476, 161] on img "Next" at bounding box center [482, 161] width 15 height 39
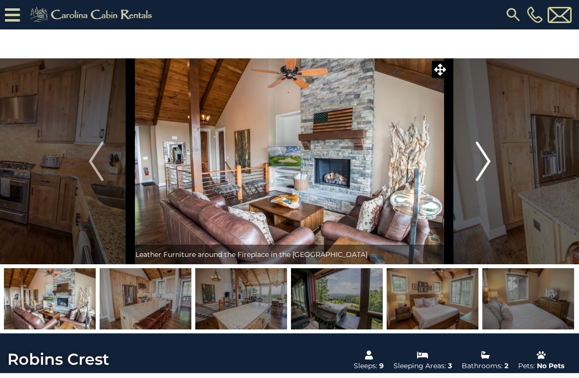
click at [487, 161] on img "Next" at bounding box center [482, 161] width 15 height 39
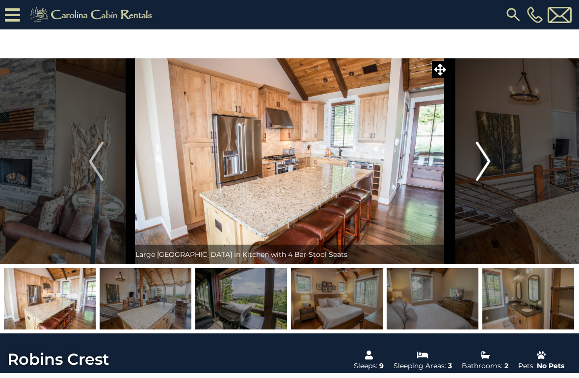
click at [483, 161] on img "Next" at bounding box center [482, 161] width 15 height 39
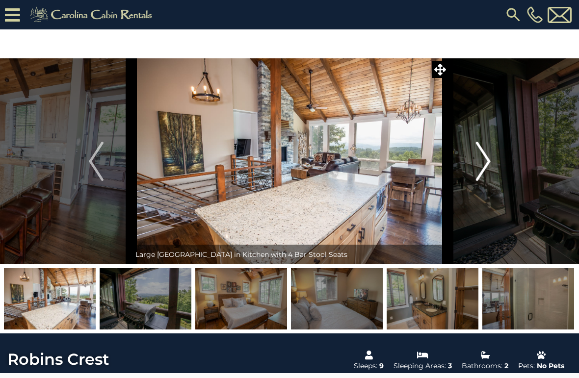
click at [477, 161] on img "Next" at bounding box center [482, 161] width 15 height 39
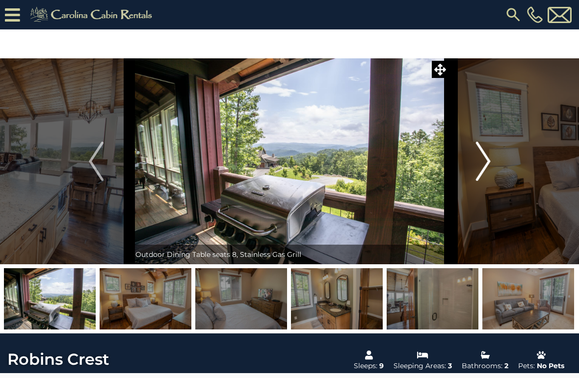
click at [480, 164] on img "Next" at bounding box center [482, 161] width 15 height 39
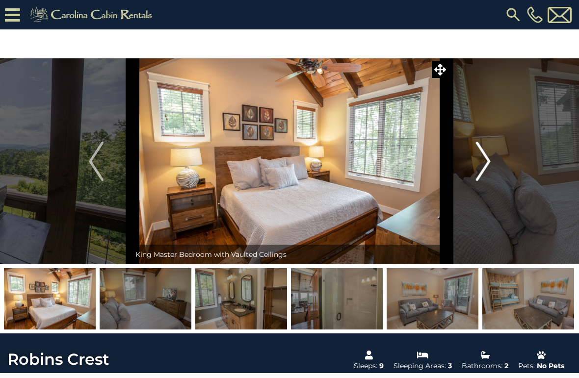
click at [480, 162] on img "Next" at bounding box center [482, 161] width 15 height 39
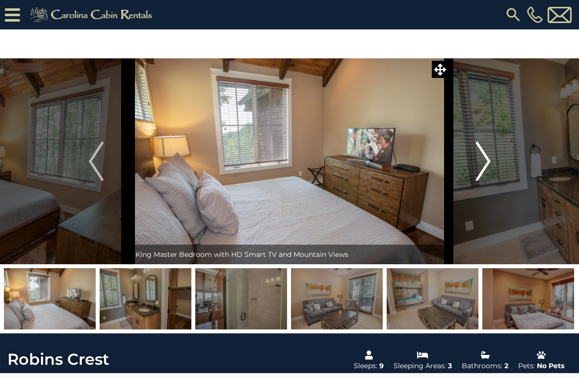
click at [476, 164] on img "Next" at bounding box center [482, 161] width 15 height 39
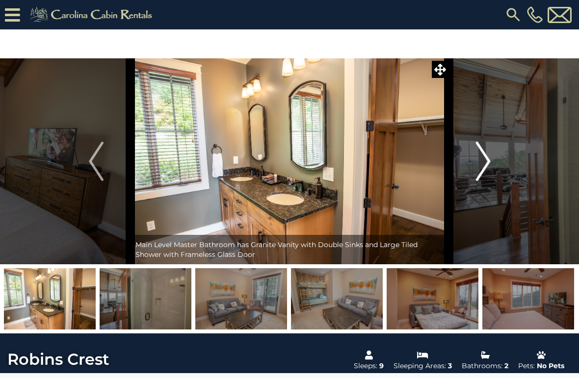
click at [476, 165] on img "Next" at bounding box center [482, 161] width 15 height 39
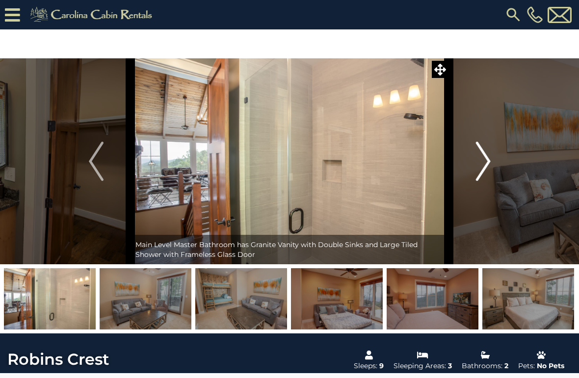
click at [477, 162] on img "Next" at bounding box center [482, 161] width 15 height 39
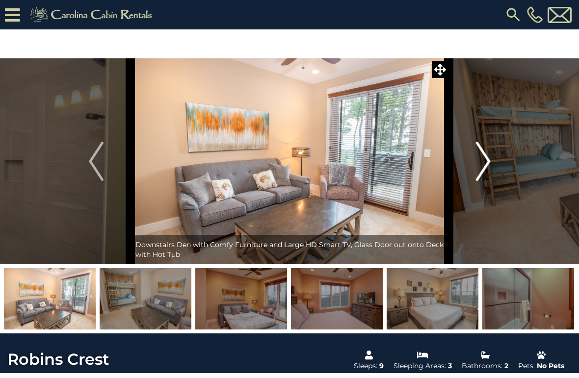
click at [480, 159] on img "Next" at bounding box center [482, 161] width 15 height 39
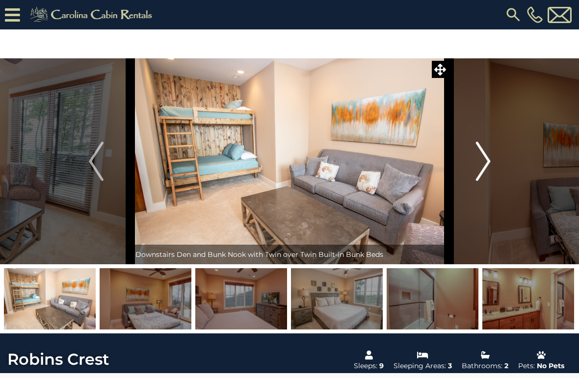
click at [486, 162] on img "Next" at bounding box center [482, 161] width 15 height 39
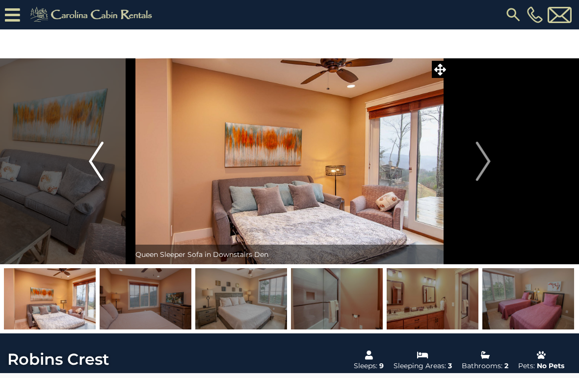
click at [99, 163] on img "Previous" at bounding box center [96, 161] width 15 height 39
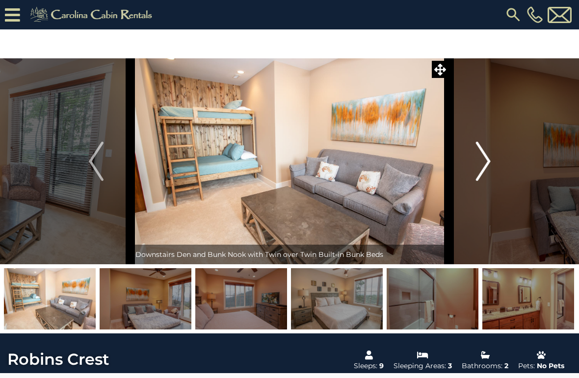
click at [487, 165] on img "Next" at bounding box center [482, 161] width 15 height 39
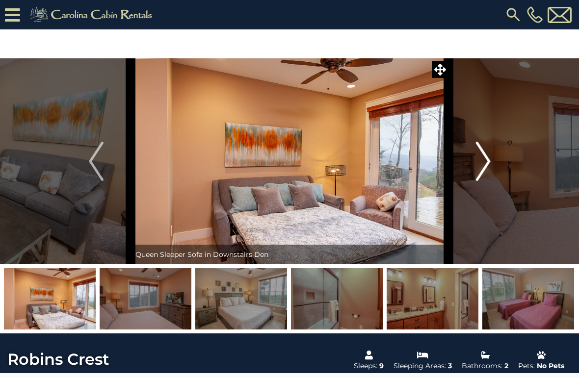
click at [480, 171] on img "Next" at bounding box center [482, 161] width 15 height 39
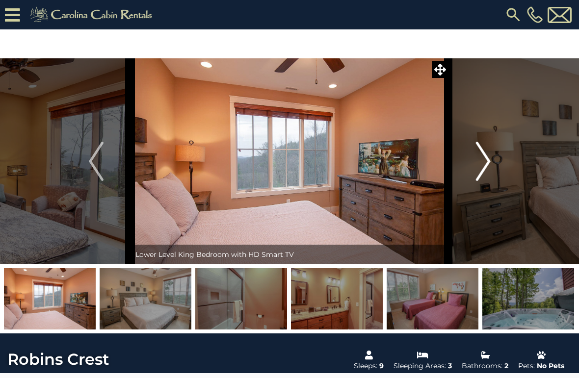
click at [486, 166] on img "Next" at bounding box center [482, 161] width 15 height 39
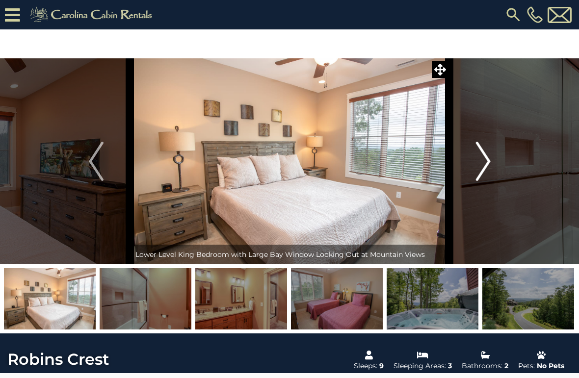
click at [485, 161] on img "Next" at bounding box center [482, 161] width 15 height 39
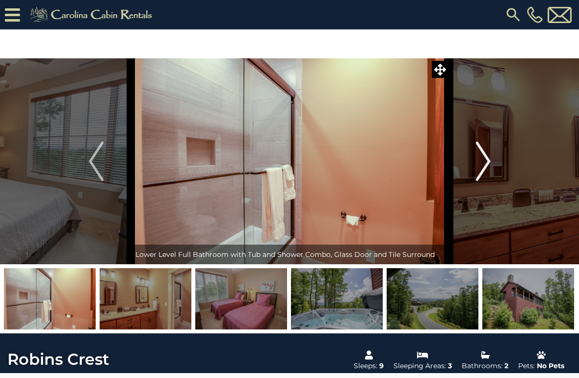
click at [487, 165] on img "Next" at bounding box center [482, 161] width 15 height 39
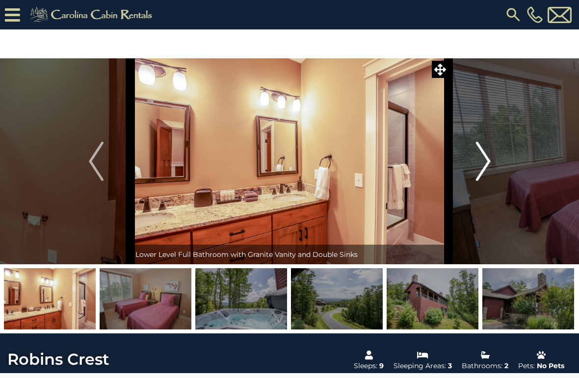
click at [481, 158] on img "Next" at bounding box center [482, 161] width 15 height 39
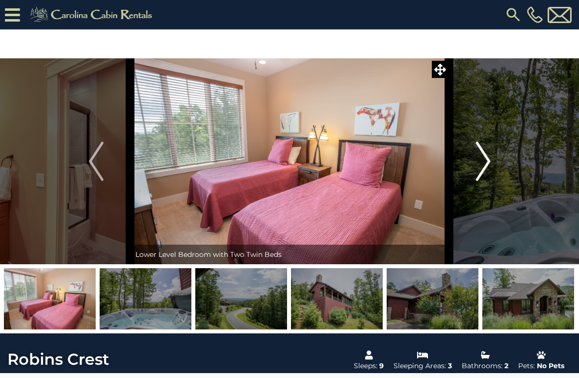
click at [487, 158] on img "Next" at bounding box center [482, 161] width 15 height 39
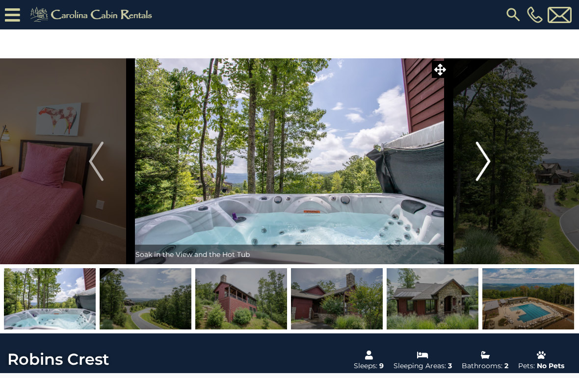
click at [476, 165] on img "Next" at bounding box center [482, 161] width 15 height 39
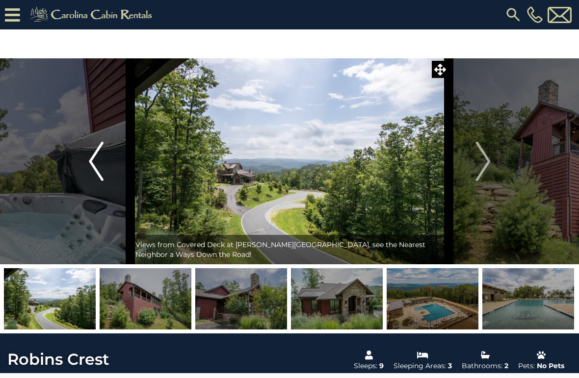
click at [99, 165] on img "Previous" at bounding box center [96, 161] width 15 height 39
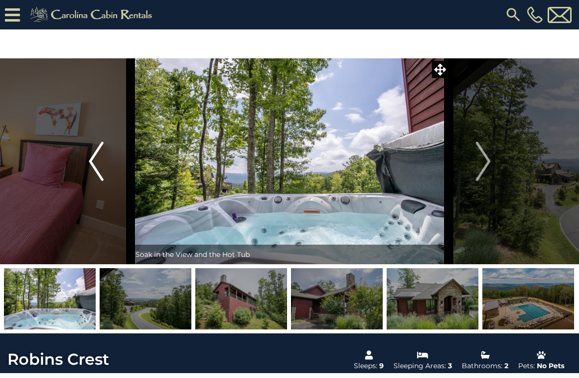
click at [104, 168] on button "Previous" at bounding box center [96, 161] width 69 height 206
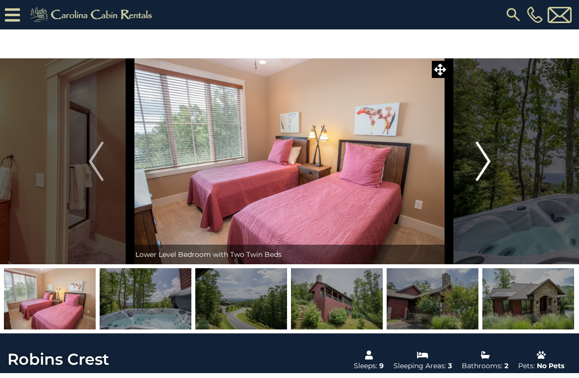
click at [483, 157] on img "Next" at bounding box center [482, 161] width 15 height 39
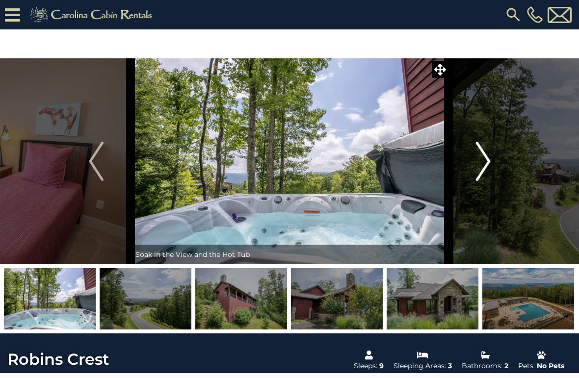
click at [480, 163] on img "Next" at bounding box center [482, 161] width 15 height 39
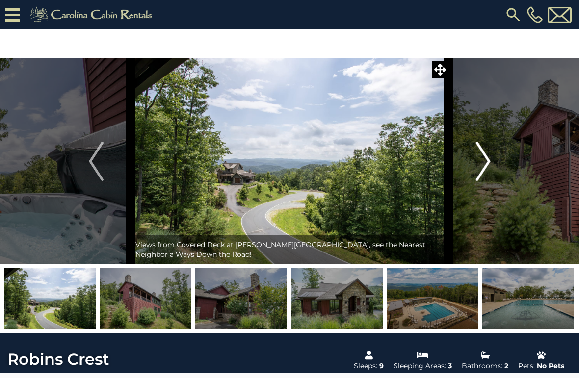
click at [485, 164] on img "Next" at bounding box center [482, 161] width 15 height 39
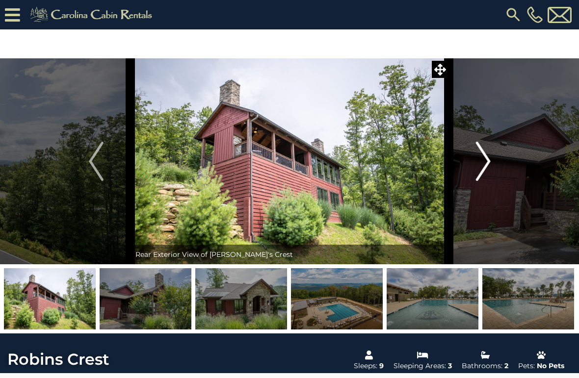
click at [483, 165] on img "Next" at bounding box center [482, 161] width 15 height 39
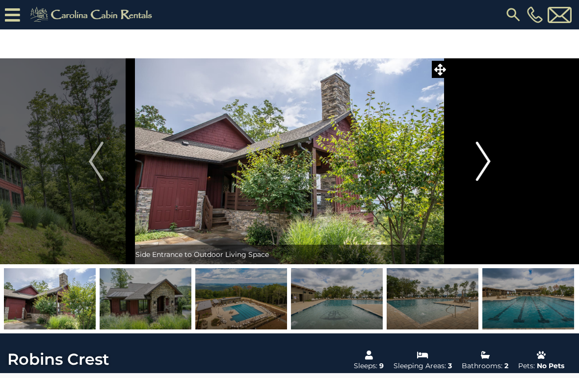
click at [478, 162] on img "Next" at bounding box center [482, 161] width 15 height 39
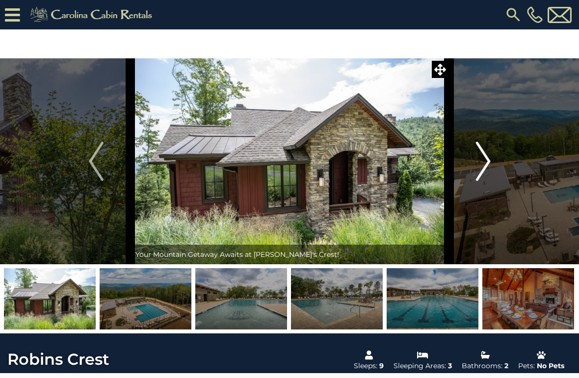
click at [475, 163] on button "Next" at bounding box center [483, 161] width 69 height 206
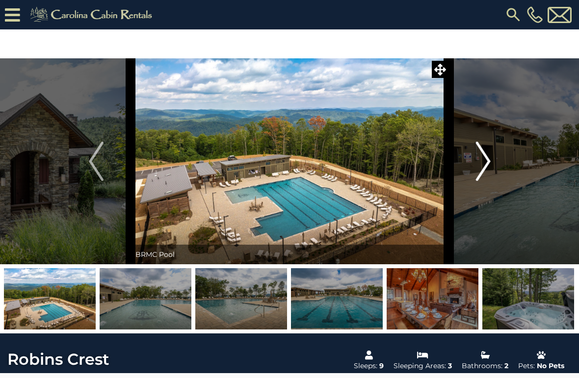
click at [482, 166] on img "Next" at bounding box center [482, 161] width 15 height 39
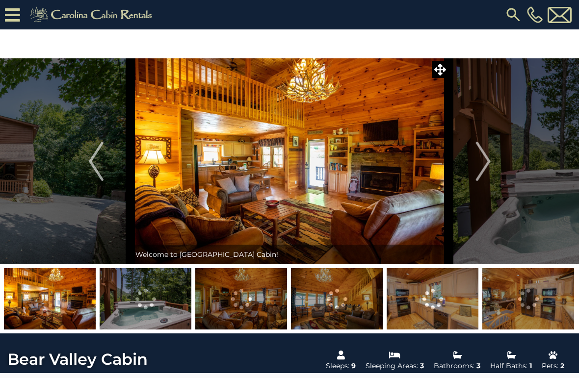
click at [163, 307] on img at bounding box center [146, 298] width 92 height 61
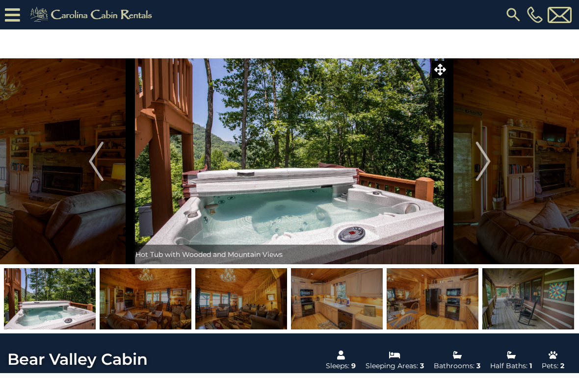
click at [230, 303] on img at bounding box center [241, 298] width 92 height 61
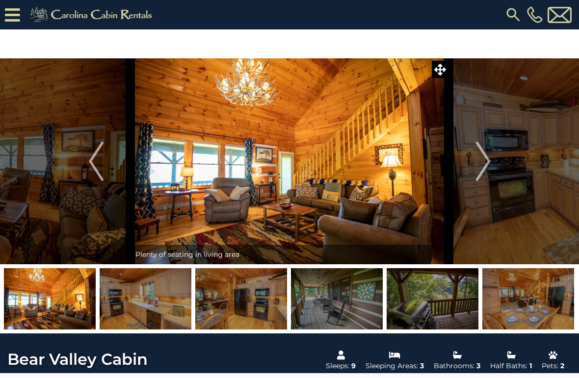
click at [272, 304] on img at bounding box center [241, 298] width 92 height 61
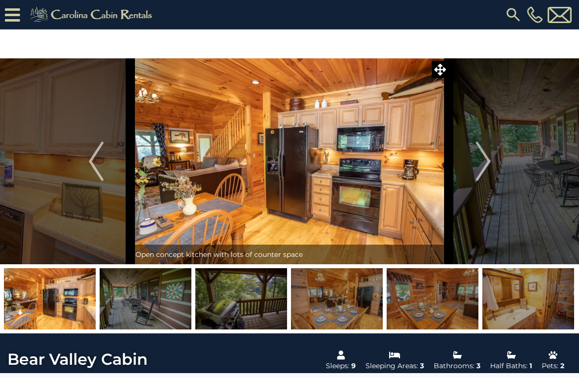
click at [310, 299] on img at bounding box center [337, 298] width 92 height 61
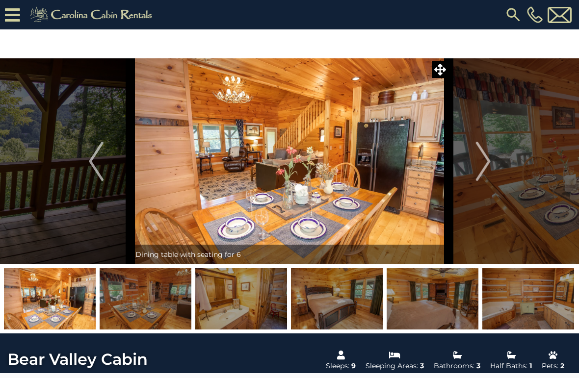
click at [341, 305] on img at bounding box center [337, 298] width 92 height 61
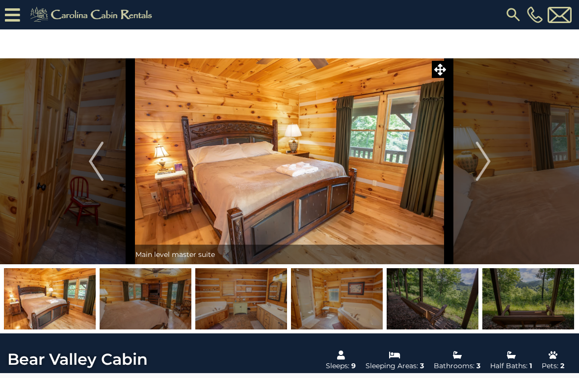
click at [336, 305] on img at bounding box center [337, 298] width 92 height 61
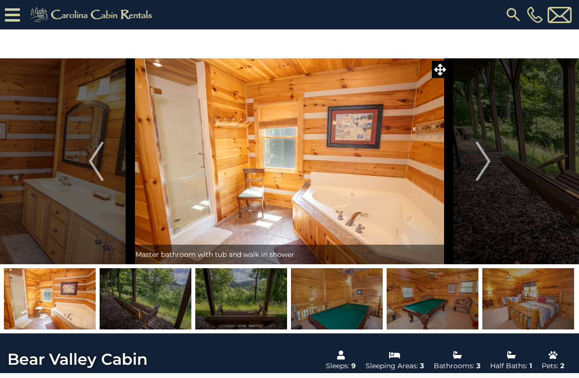
click at [349, 299] on img at bounding box center [337, 298] width 92 height 61
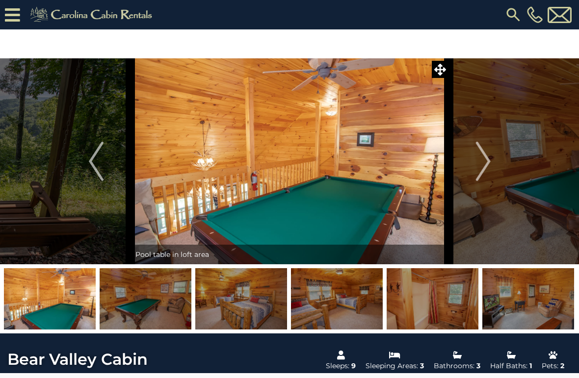
click at [340, 301] on img at bounding box center [337, 298] width 92 height 61
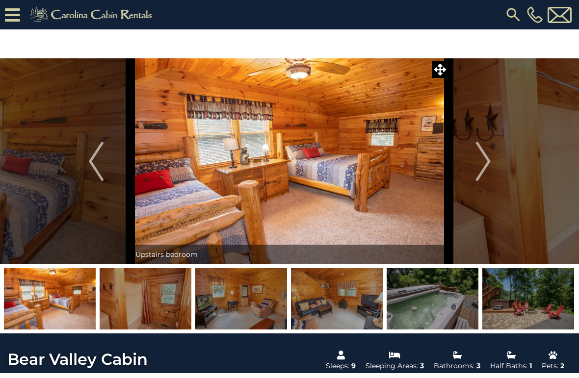
click at [348, 294] on img at bounding box center [337, 298] width 92 height 61
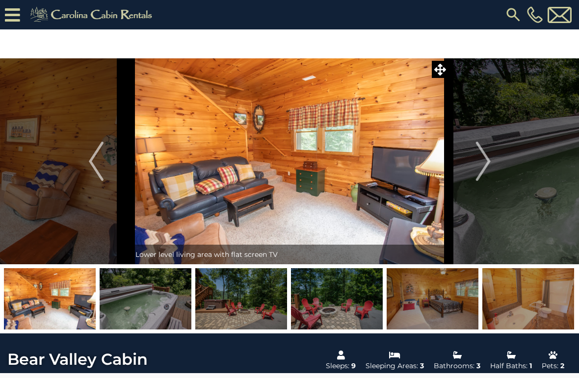
click at [255, 305] on img at bounding box center [241, 298] width 92 height 61
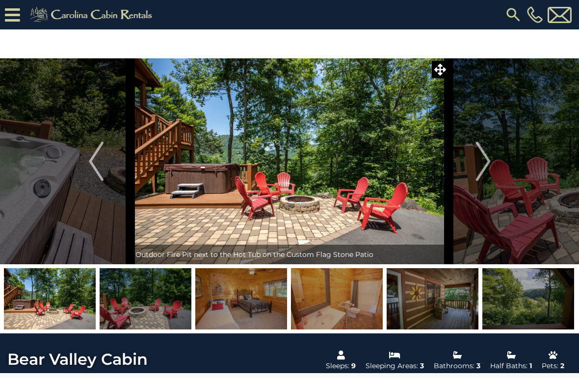
click at [341, 299] on img at bounding box center [337, 298] width 92 height 61
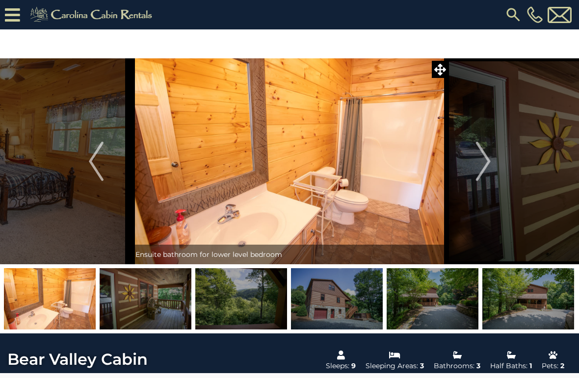
click at [405, 294] on img at bounding box center [433, 298] width 92 height 61
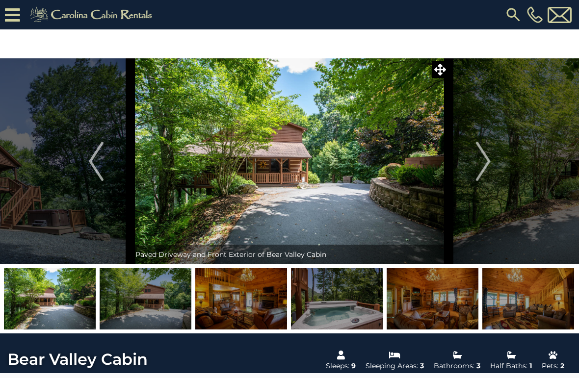
click at [441, 297] on img at bounding box center [433, 298] width 92 height 61
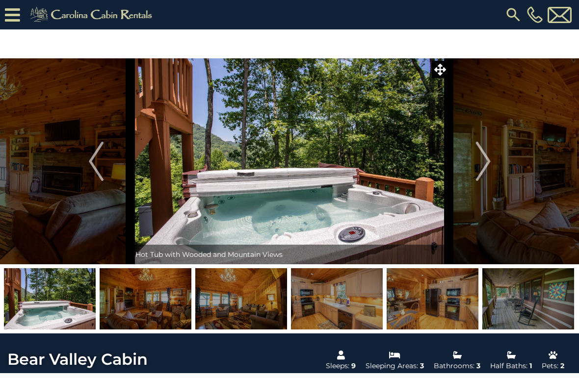
click at [79, 308] on img at bounding box center [50, 298] width 92 height 61
click at [245, 301] on img at bounding box center [241, 298] width 92 height 61
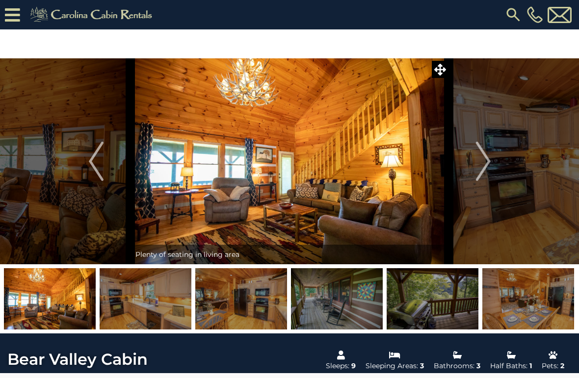
click at [318, 301] on img at bounding box center [337, 298] width 92 height 61
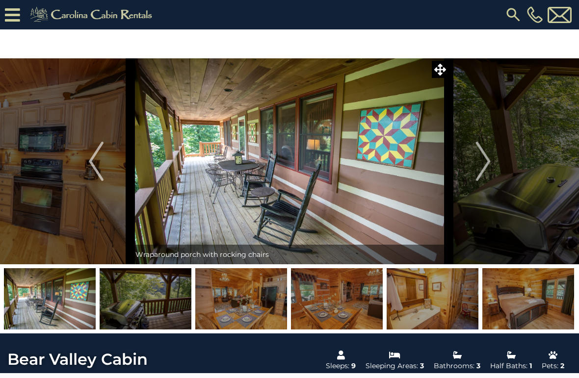
click at [62, 305] on img at bounding box center [50, 298] width 92 height 61
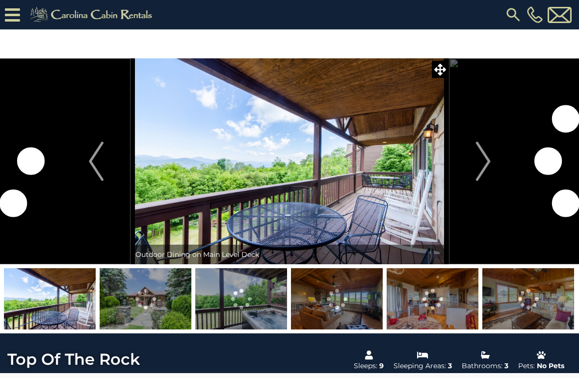
click at [151, 303] on img at bounding box center [146, 298] width 92 height 61
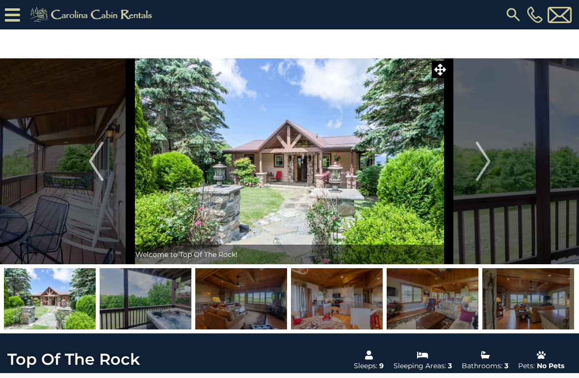
click at [243, 305] on img at bounding box center [241, 298] width 92 height 61
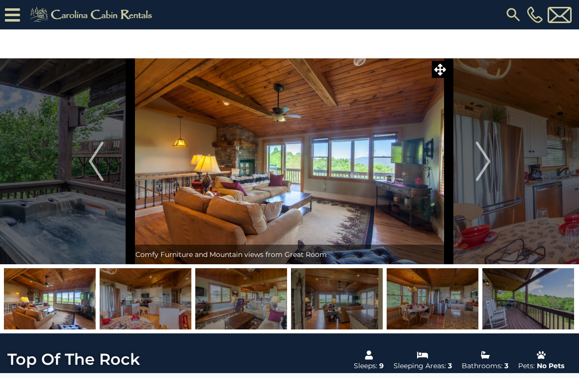
click at [249, 308] on img at bounding box center [241, 298] width 92 height 61
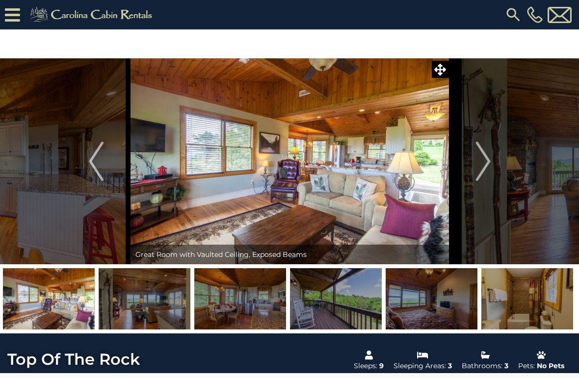
click at [250, 299] on img at bounding box center [240, 298] width 92 height 61
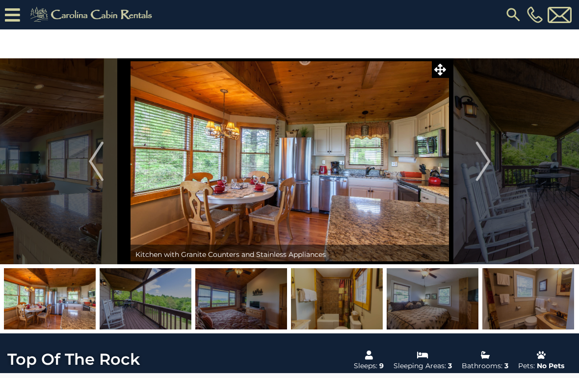
click at [293, 299] on img at bounding box center [337, 298] width 92 height 61
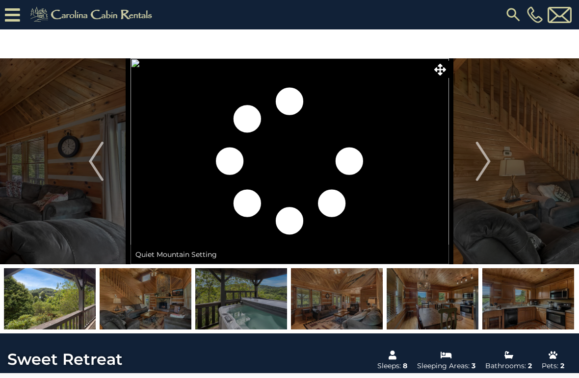
click at [510, 295] on img at bounding box center [528, 298] width 92 height 61
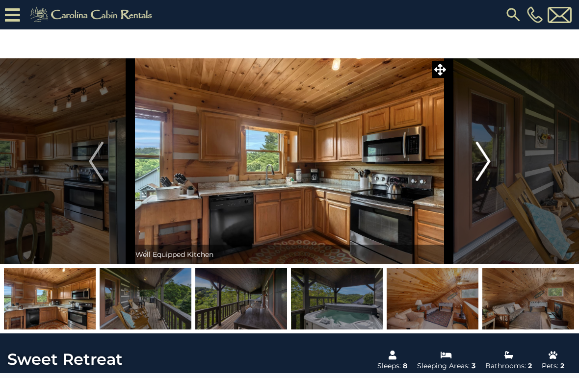
click at [470, 160] on button "Next" at bounding box center [483, 161] width 69 height 206
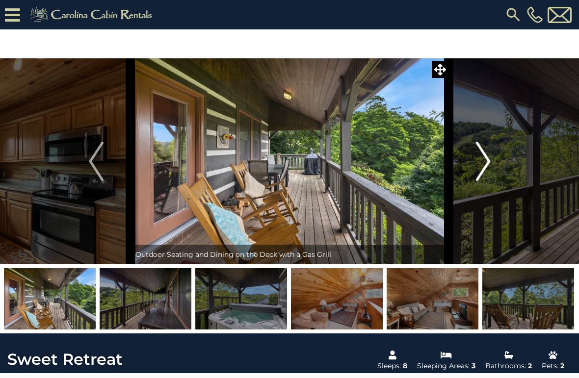
click at [470, 160] on button "Next" at bounding box center [483, 161] width 69 height 206
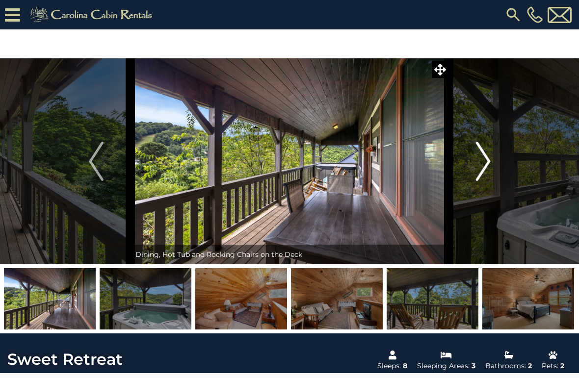
click at [473, 163] on button "Next" at bounding box center [483, 161] width 69 height 206
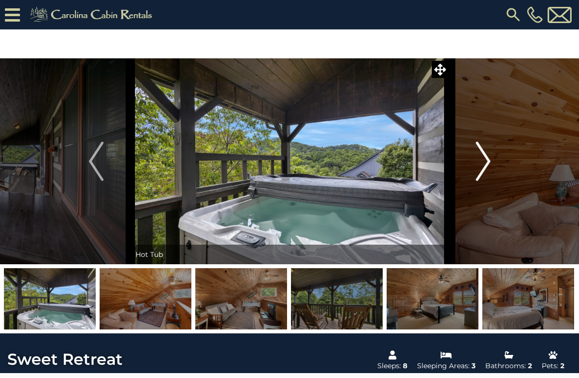
click at [467, 167] on button "Next" at bounding box center [483, 161] width 69 height 206
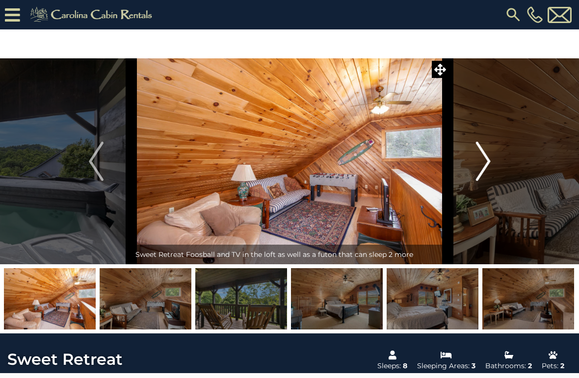
click at [471, 165] on button "Next" at bounding box center [483, 161] width 69 height 206
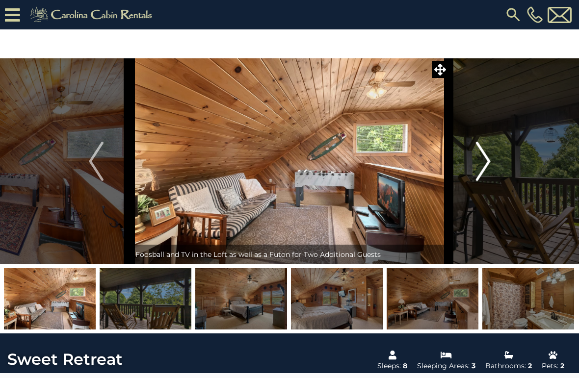
click at [469, 164] on button "Next" at bounding box center [483, 161] width 69 height 206
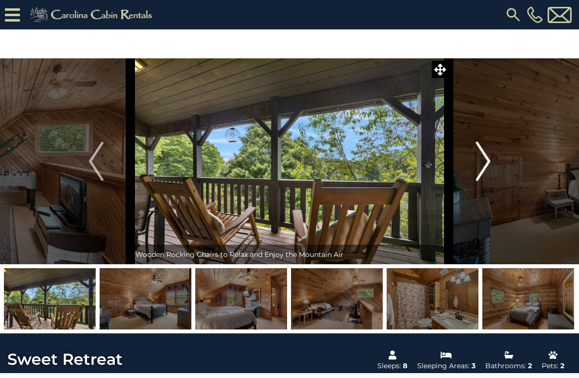
click at [477, 165] on img "Next" at bounding box center [482, 161] width 15 height 39
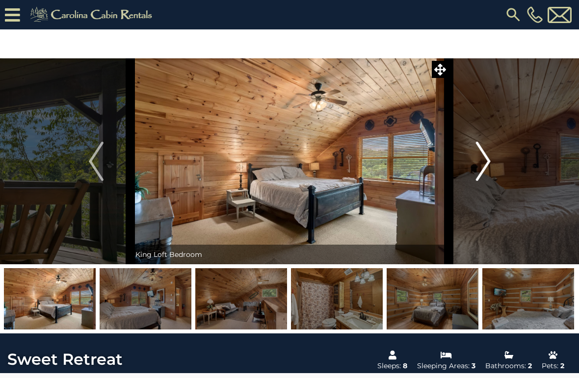
click at [476, 168] on img "Next" at bounding box center [482, 161] width 15 height 39
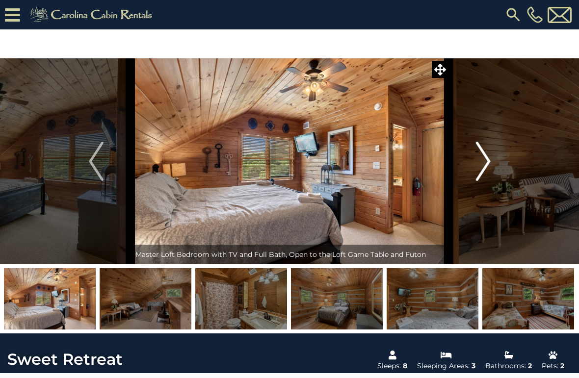
click at [482, 166] on img "Next" at bounding box center [482, 161] width 15 height 39
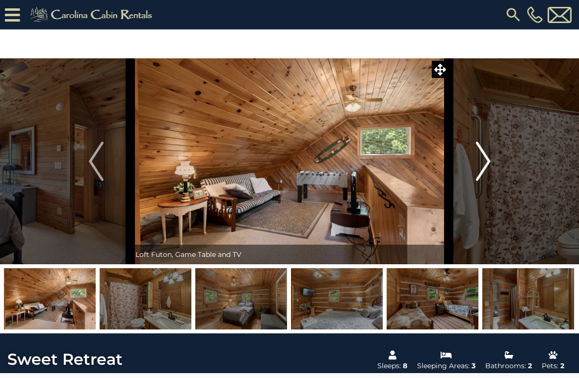
click at [478, 165] on img "Next" at bounding box center [482, 161] width 15 height 39
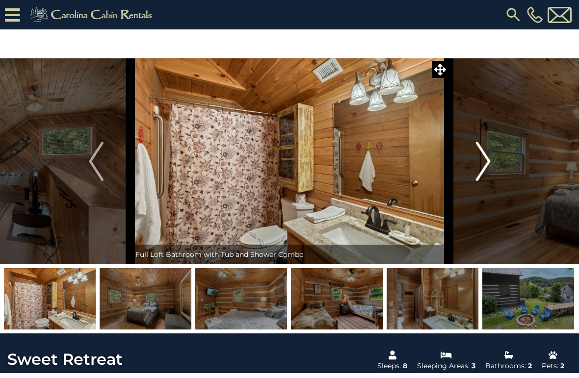
click at [480, 164] on img "Next" at bounding box center [482, 161] width 15 height 39
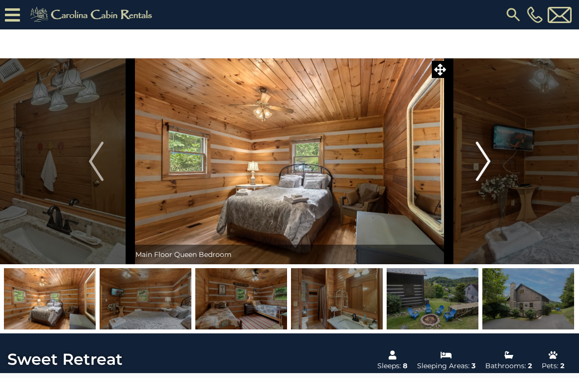
click at [478, 166] on img "Next" at bounding box center [482, 161] width 15 height 39
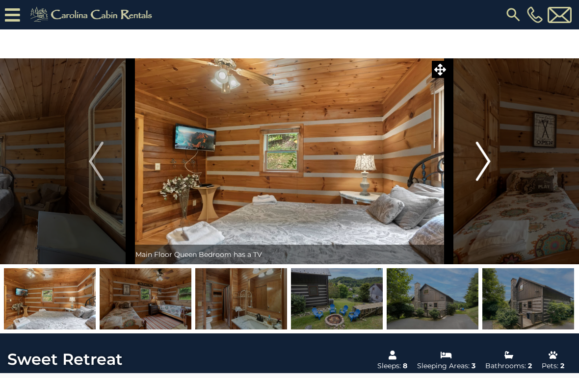
click at [476, 167] on img "Next" at bounding box center [482, 161] width 15 height 39
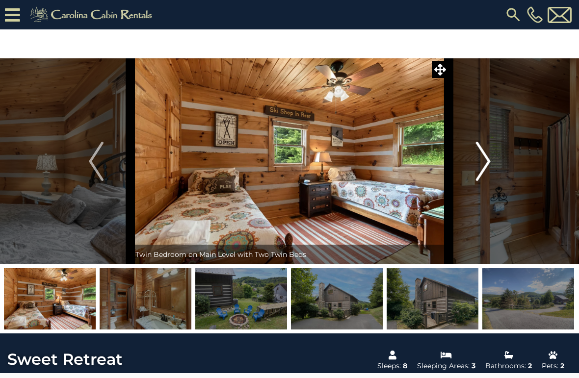
click at [477, 167] on img "Next" at bounding box center [482, 161] width 15 height 39
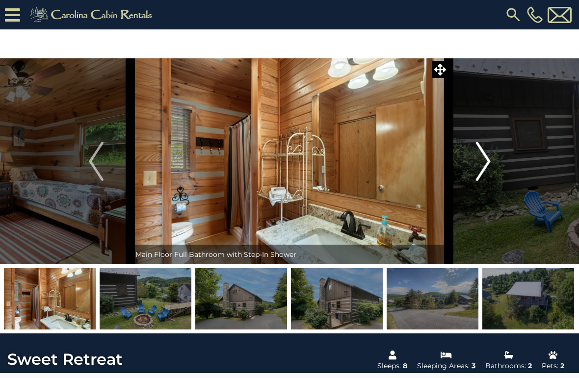
click at [475, 165] on button "Next" at bounding box center [483, 161] width 69 height 206
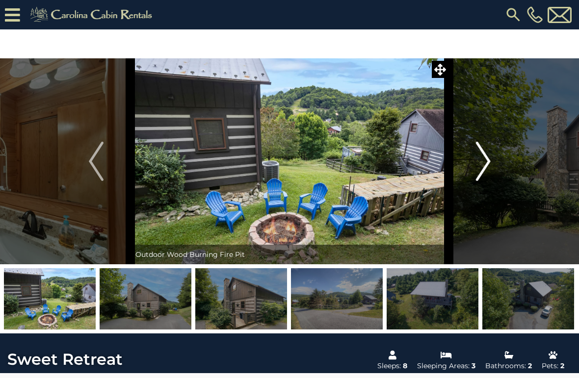
click at [472, 164] on button "Next" at bounding box center [483, 161] width 69 height 206
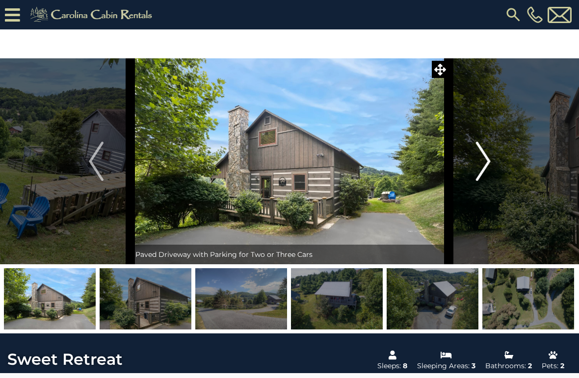
click at [481, 163] on img "Next" at bounding box center [482, 161] width 15 height 39
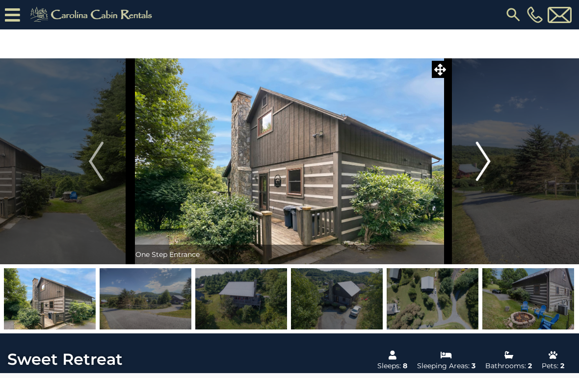
click at [470, 165] on button "Next" at bounding box center [483, 161] width 69 height 206
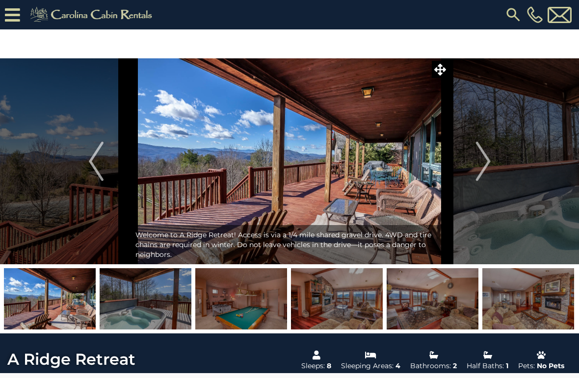
click at [160, 307] on img at bounding box center [146, 298] width 92 height 61
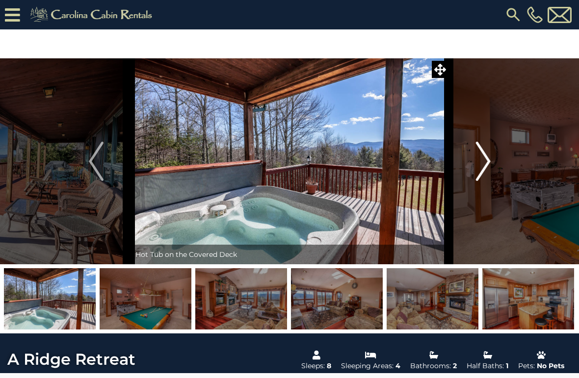
click at [481, 163] on img "Next" at bounding box center [482, 161] width 15 height 39
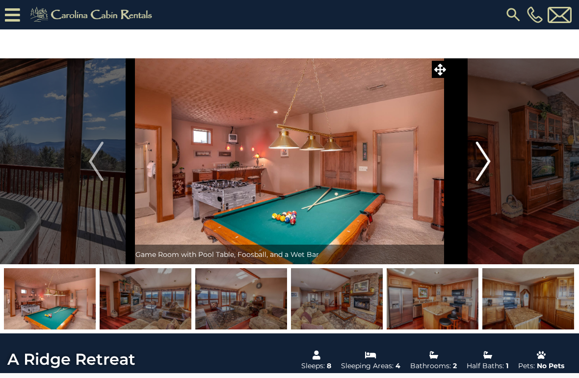
click at [478, 166] on img "Next" at bounding box center [482, 161] width 15 height 39
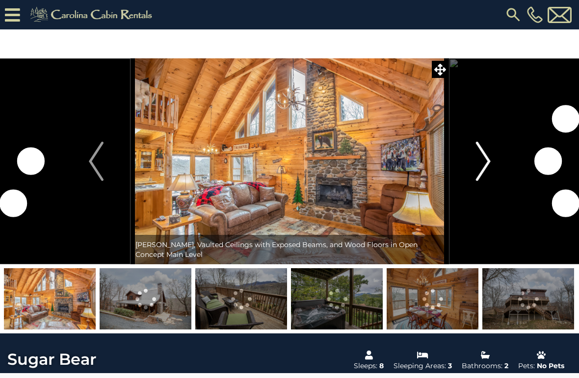
click at [470, 166] on button "Next" at bounding box center [483, 161] width 69 height 206
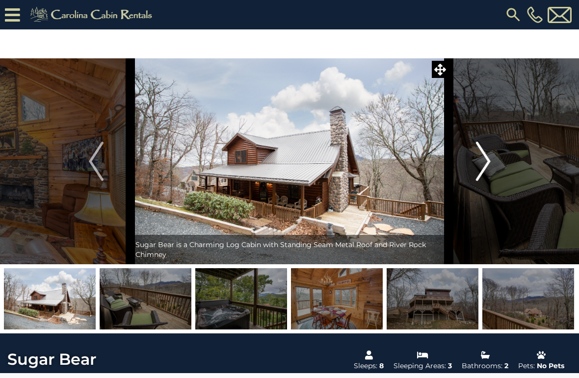
click at [474, 161] on button "Next" at bounding box center [483, 161] width 69 height 206
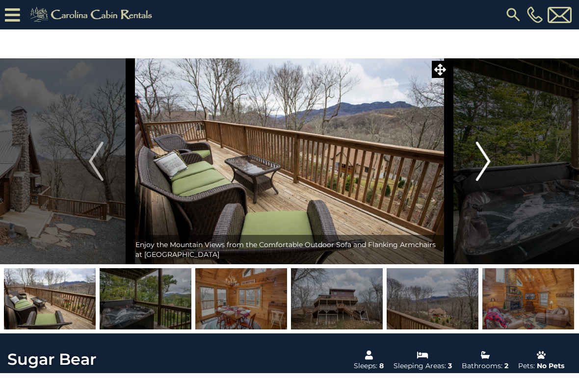
click at [484, 159] on img "Next" at bounding box center [482, 161] width 15 height 39
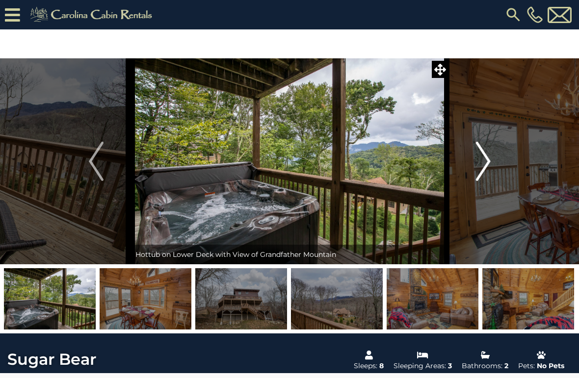
click at [479, 162] on img "Next" at bounding box center [482, 161] width 15 height 39
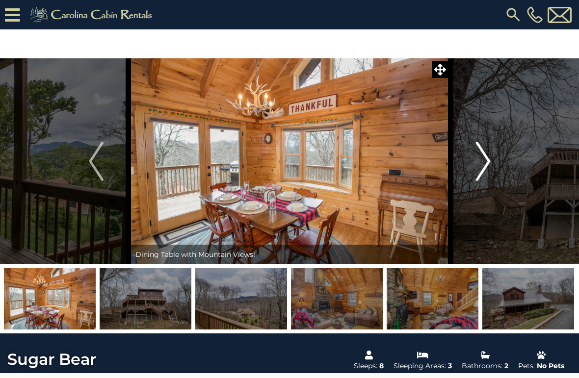
click at [482, 159] on img "Next" at bounding box center [482, 161] width 15 height 39
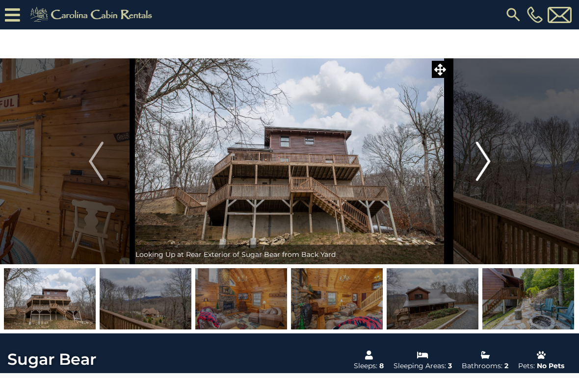
click at [483, 165] on img "Next" at bounding box center [482, 161] width 15 height 39
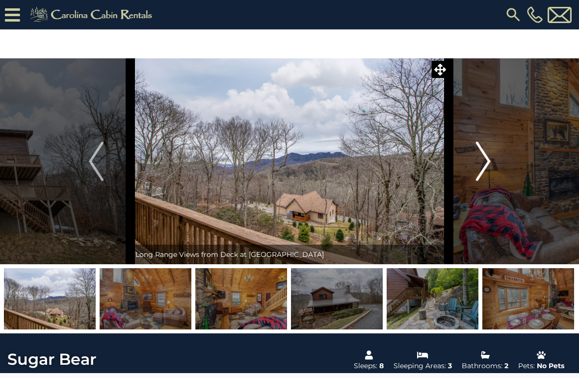
click at [474, 164] on button "Next" at bounding box center [483, 161] width 69 height 206
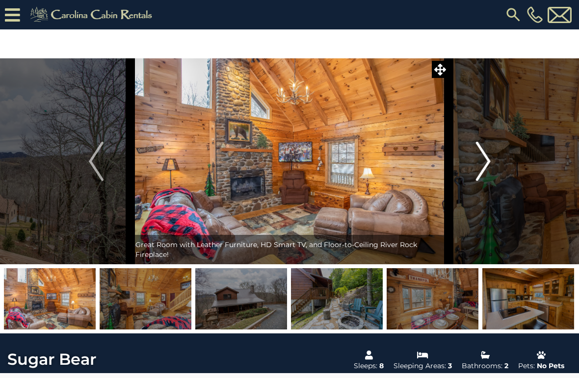
click at [468, 169] on button "Next" at bounding box center [483, 161] width 69 height 206
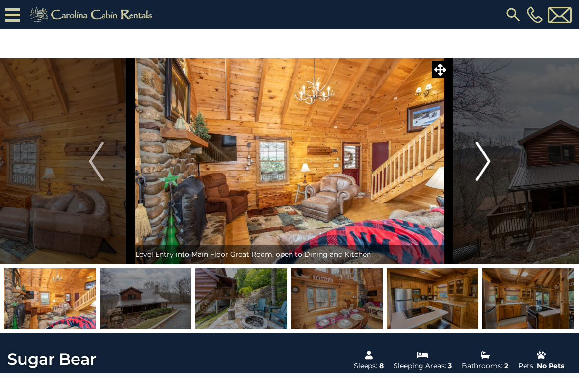
click at [484, 158] on img "Next" at bounding box center [482, 161] width 15 height 39
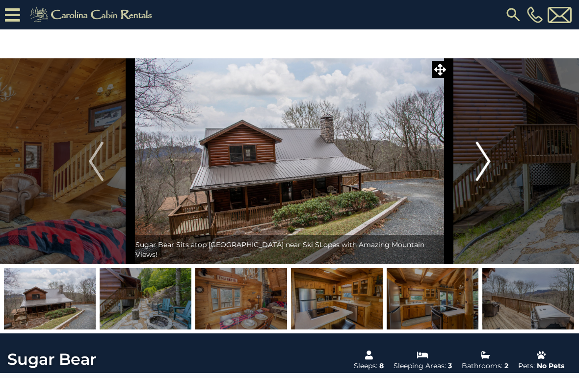
click at [482, 157] on img "Next" at bounding box center [482, 161] width 15 height 39
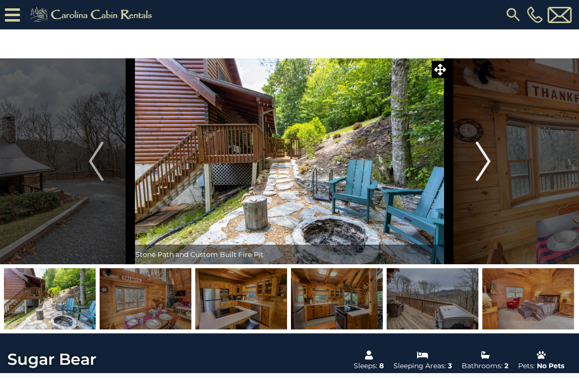
click at [478, 160] on img "Next" at bounding box center [482, 161] width 15 height 39
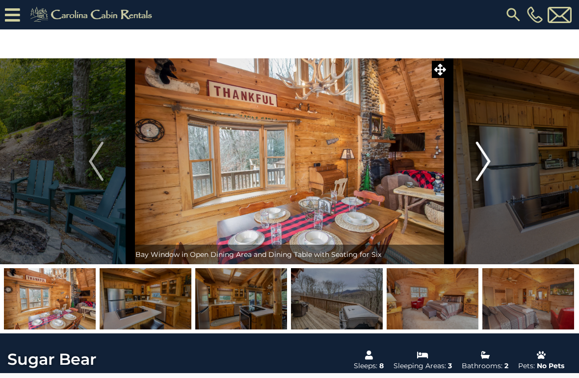
click at [485, 154] on img "Next" at bounding box center [482, 161] width 15 height 39
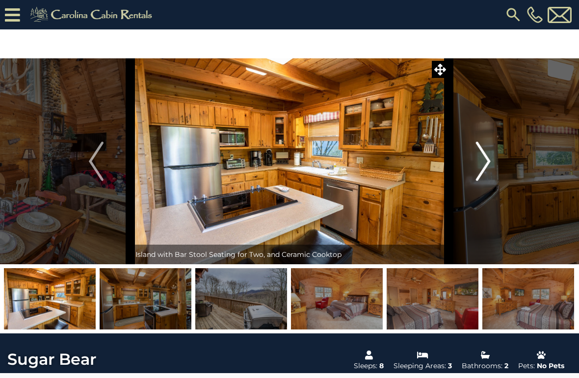
click at [480, 158] on img "Next" at bounding box center [482, 161] width 15 height 39
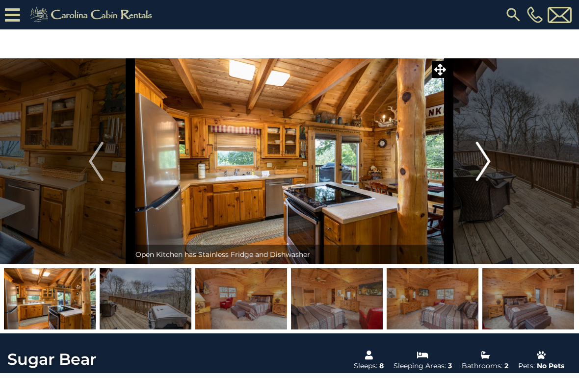
click at [477, 161] on img "Next" at bounding box center [482, 161] width 15 height 39
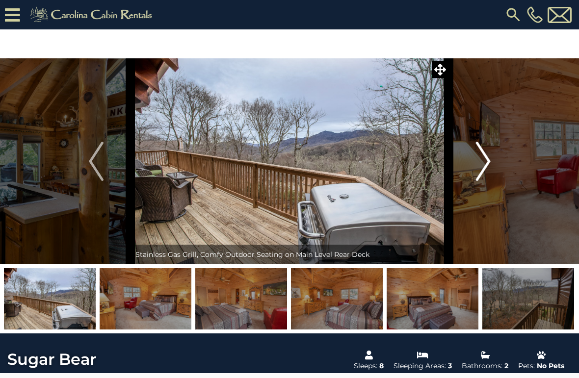
click at [479, 159] on img "Next" at bounding box center [482, 161] width 15 height 39
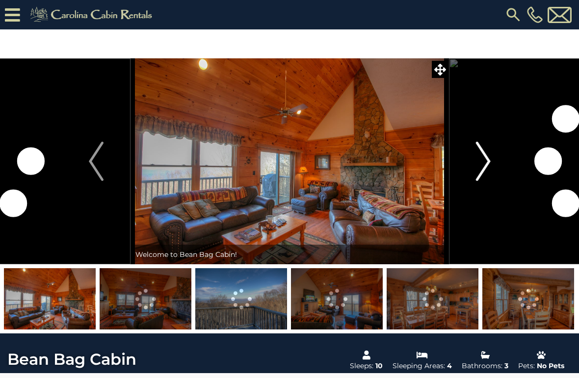
click at [481, 157] on img "Next" at bounding box center [482, 161] width 15 height 39
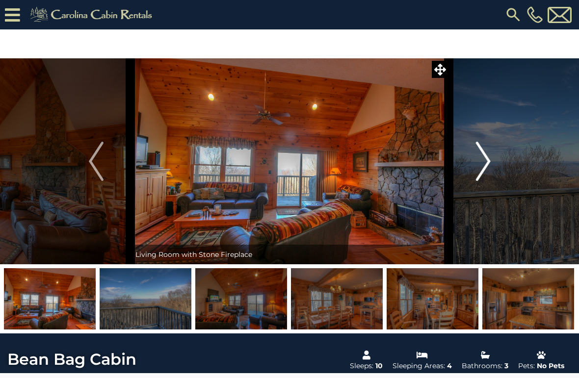
click at [476, 170] on img "Next" at bounding box center [482, 161] width 15 height 39
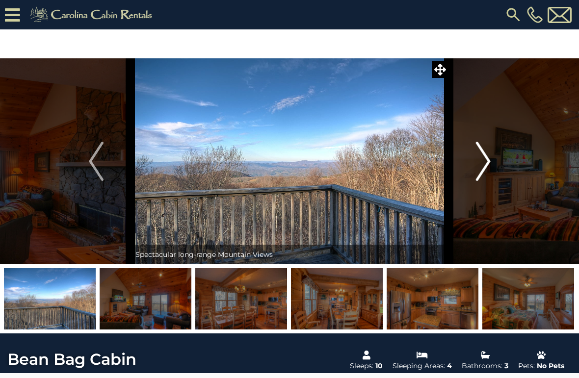
click at [479, 165] on img "Next" at bounding box center [482, 161] width 15 height 39
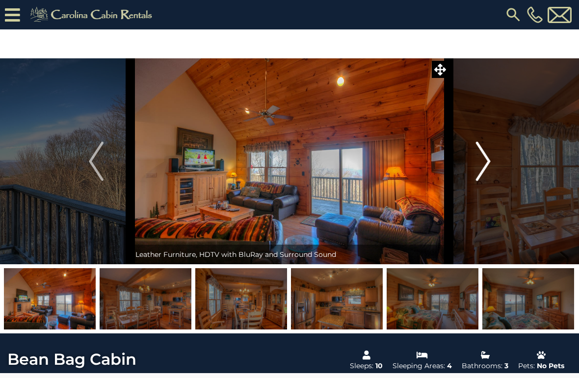
click at [469, 170] on button "Next" at bounding box center [483, 161] width 69 height 206
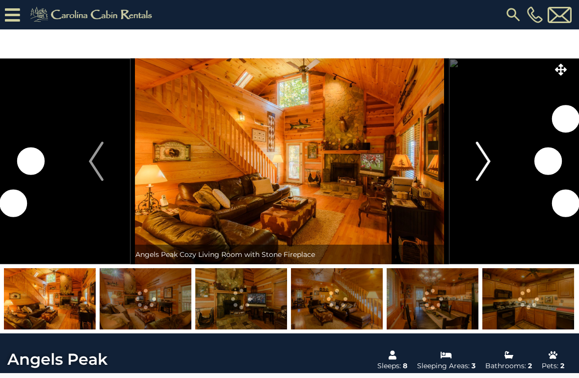
click at [482, 155] on img "Next" at bounding box center [482, 161] width 15 height 39
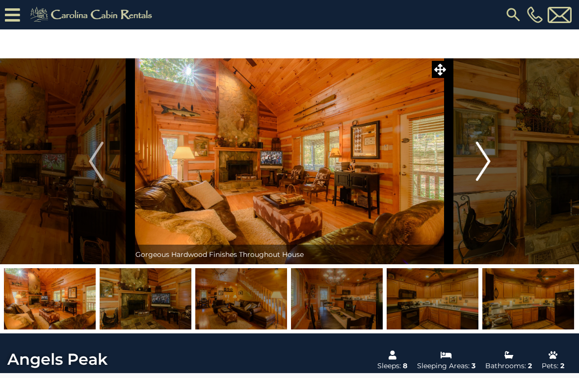
click at [478, 165] on img "Next" at bounding box center [482, 161] width 15 height 39
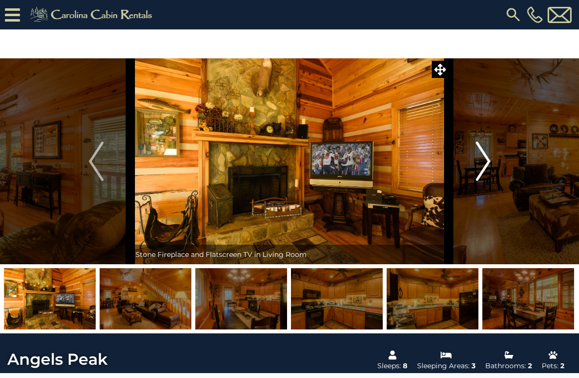
click at [481, 163] on img "Next" at bounding box center [482, 161] width 15 height 39
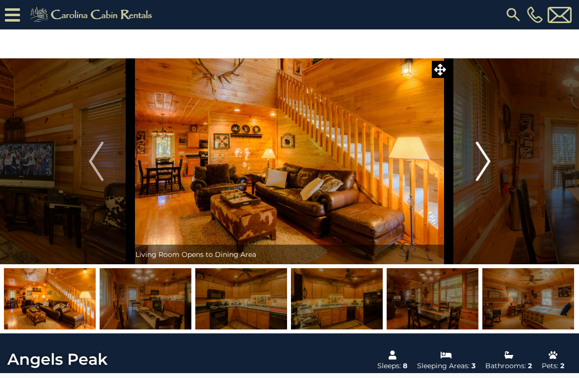
click at [474, 166] on button "Next" at bounding box center [483, 161] width 69 height 206
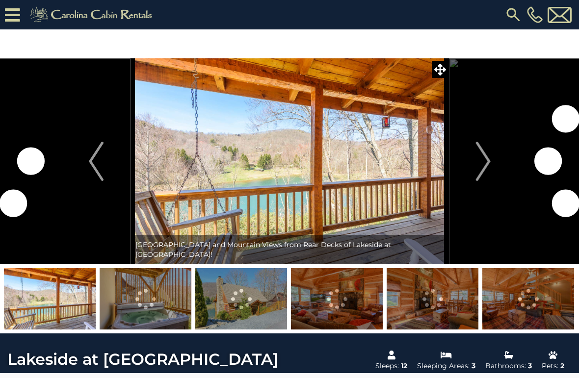
click at [471, 165] on button "Next" at bounding box center [483, 161] width 69 height 206
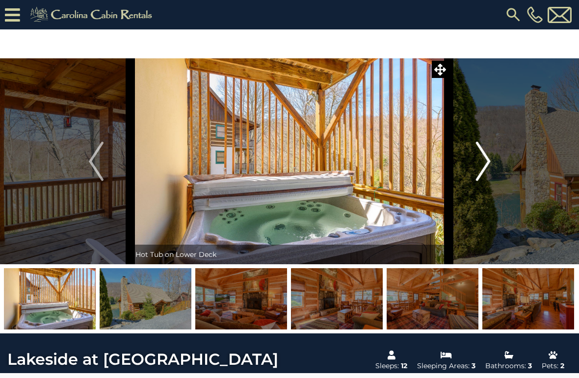
click at [480, 173] on img "Next" at bounding box center [482, 161] width 15 height 39
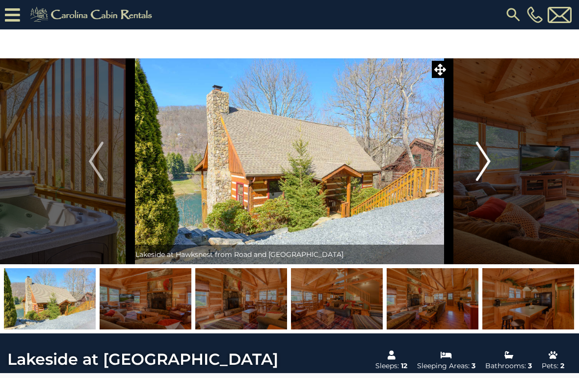
click at [483, 164] on img "Next" at bounding box center [482, 161] width 15 height 39
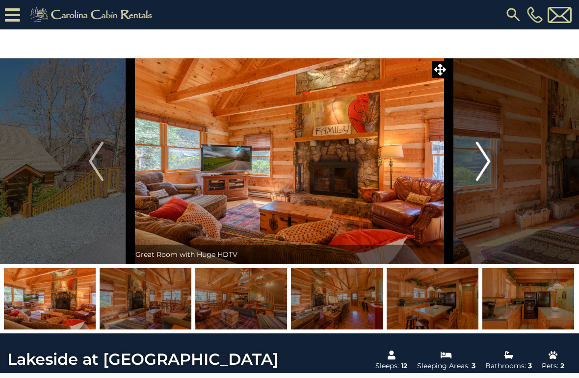
click at [473, 163] on button "Next" at bounding box center [483, 161] width 69 height 206
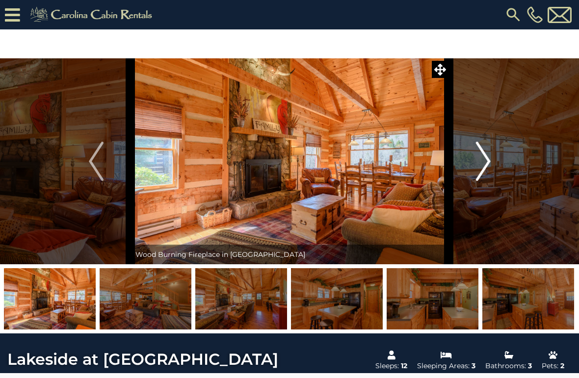
click at [470, 168] on button "Next" at bounding box center [483, 161] width 69 height 206
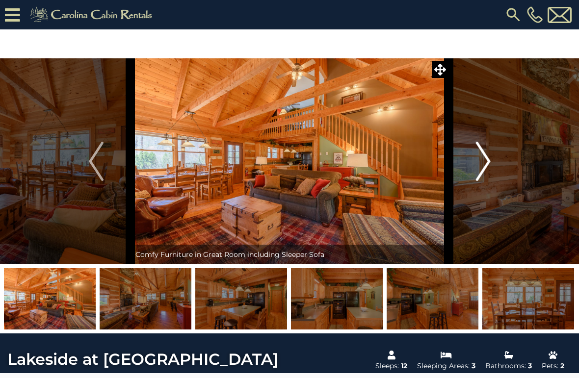
click at [475, 162] on button "Next" at bounding box center [483, 161] width 69 height 206
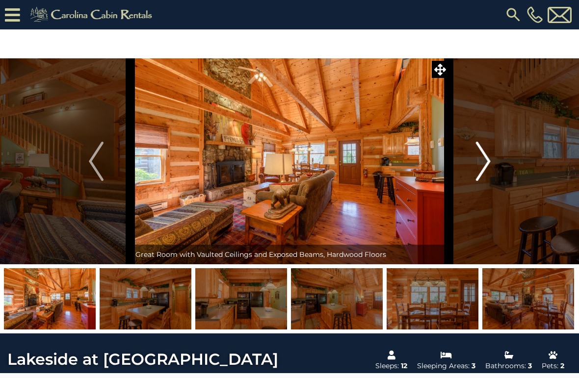
click at [475, 162] on button "Next" at bounding box center [483, 161] width 69 height 206
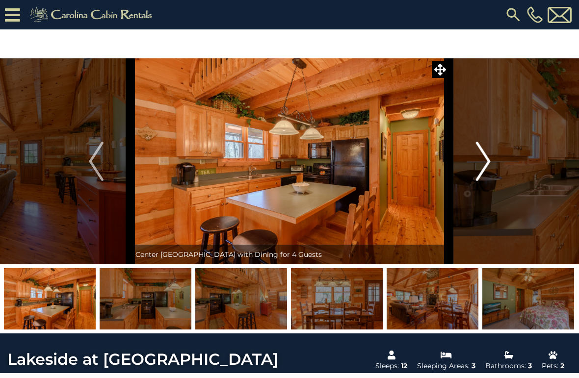
click at [473, 166] on button "Next" at bounding box center [483, 161] width 69 height 206
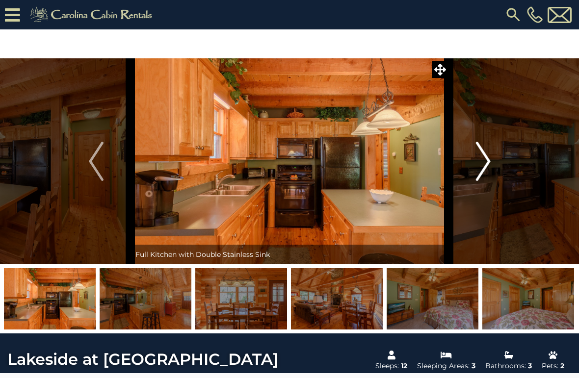
click at [475, 161] on button "Next" at bounding box center [483, 161] width 69 height 206
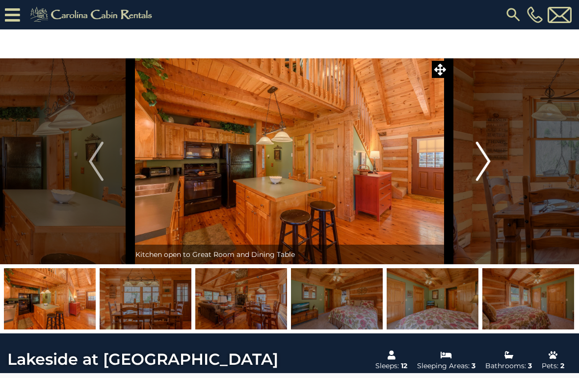
click at [473, 161] on button "Next" at bounding box center [483, 161] width 69 height 206
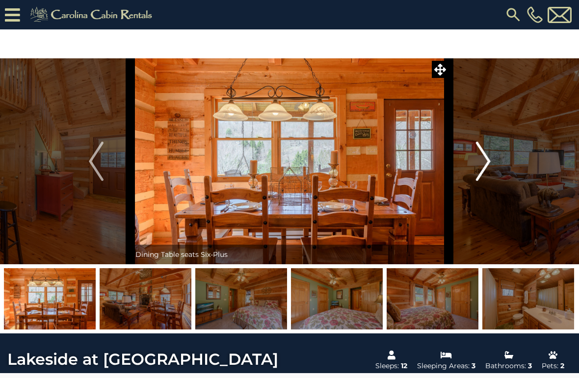
click at [473, 163] on button "Next" at bounding box center [483, 161] width 69 height 206
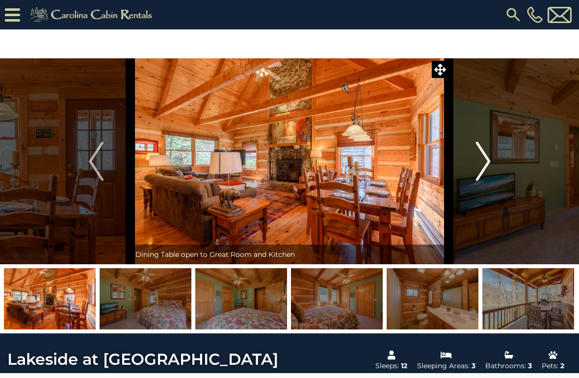
click at [472, 163] on button "Next" at bounding box center [483, 161] width 69 height 206
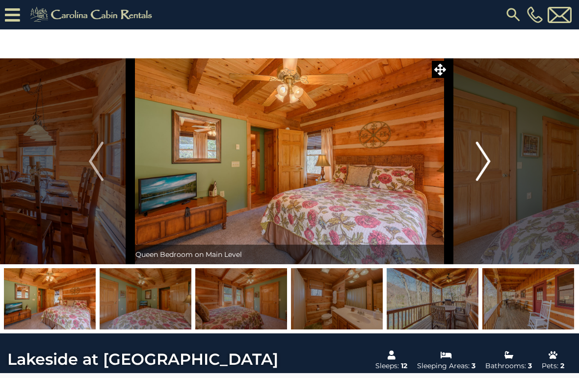
click at [475, 163] on button "Next" at bounding box center [483, 161] width 69 height 206
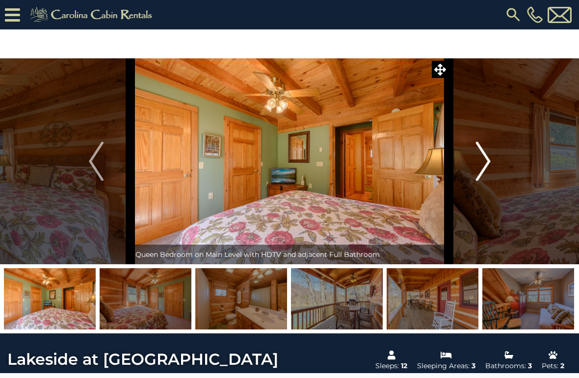
click at [475, 160] on button "Next" at bounding box center [483, 161] width 69 height 206
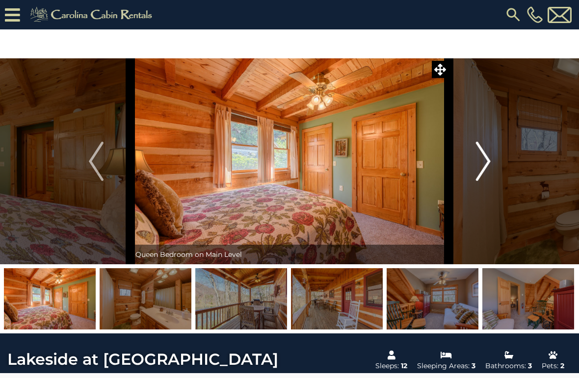
click at [474, 162] on button "Next" at bounding box center [483, 161] width 69 height 206
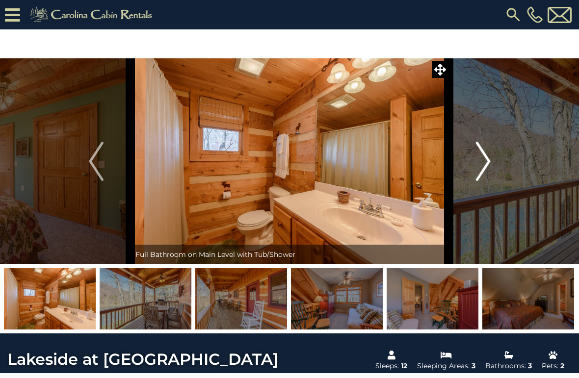
click at [469, 166] on button "Next" at bounding box center [483, 161] width 69 height 206
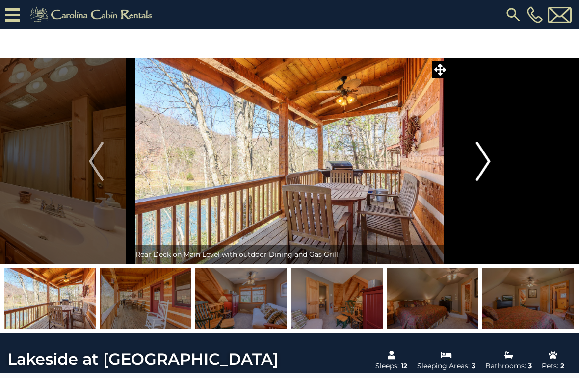
click at [481, 161] on img "Next" at bounding box center [482, 161] width 15 height 39
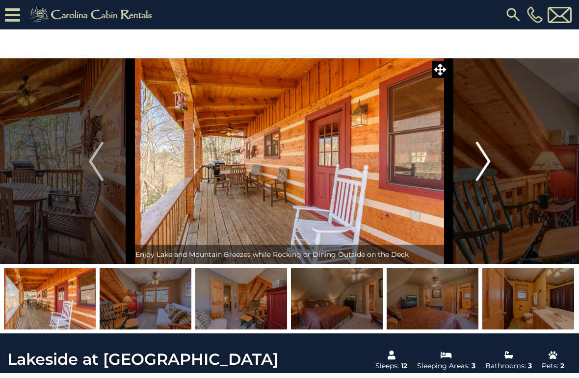
click at [484, 159] on img "Next" at bounding box center [482, 161] width 15 height 39
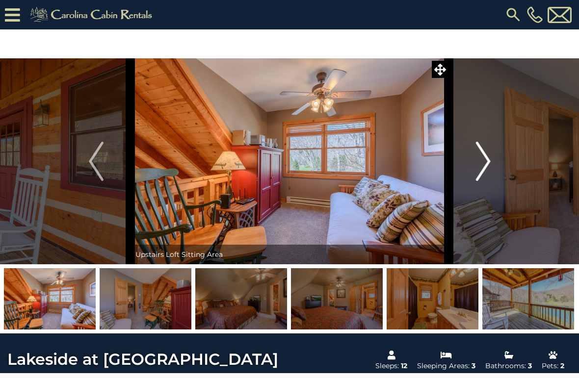
click at [478, 164] on img "Next" at bounding box center [482, 161] width 15 height 39
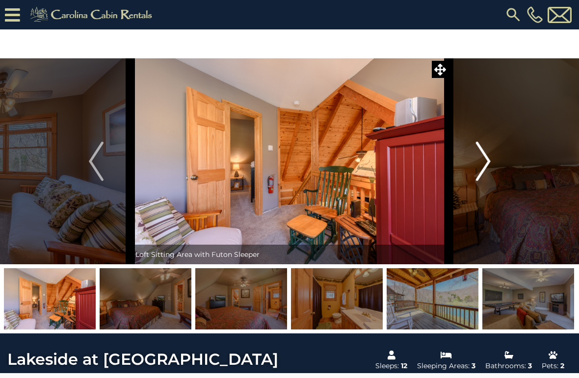
click at [481, 160] on img "Next" at bounding box center [482, 161] width 15 height 39
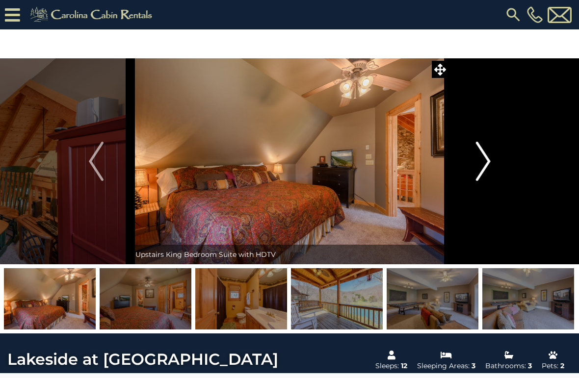
click at [472, 163] on button "Next" at bounding box center [483, 161] width 69 height 206
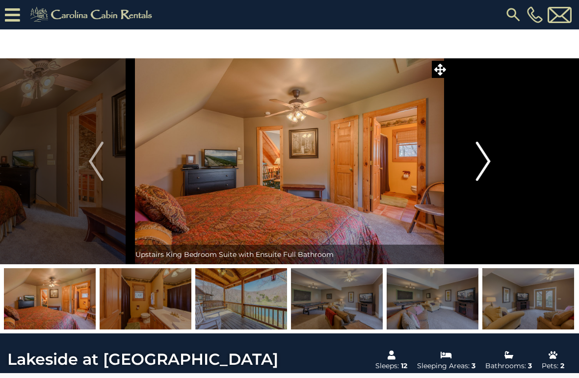
click at [469, 165] on button "Next" at bounding box center [483, 161] width 69 height 206
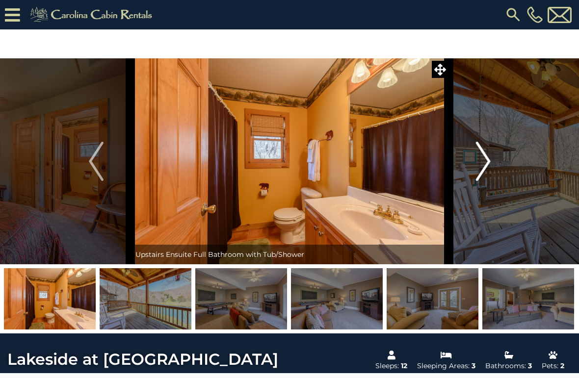
click at [477, 160] on img "Next" at bounding box center [482, 161] width 15 height 39
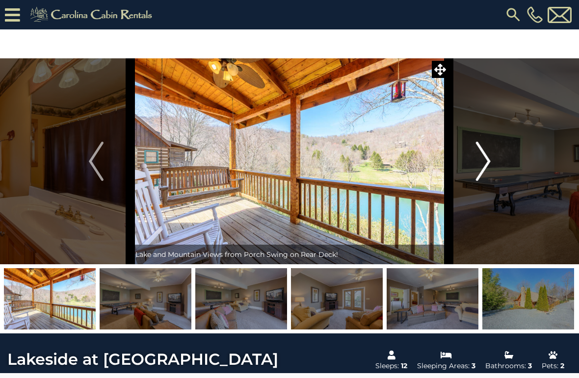
click at [479, 163] on img "Next" at bounding box center [482, 161] width 15 height 39
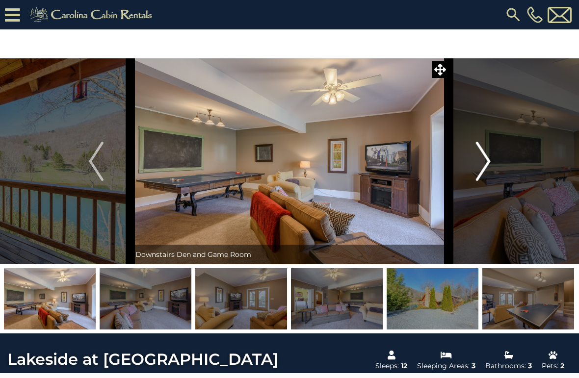
click at [477, 166] on img "Next" at bounding box center [482, 161] width 15 height 39
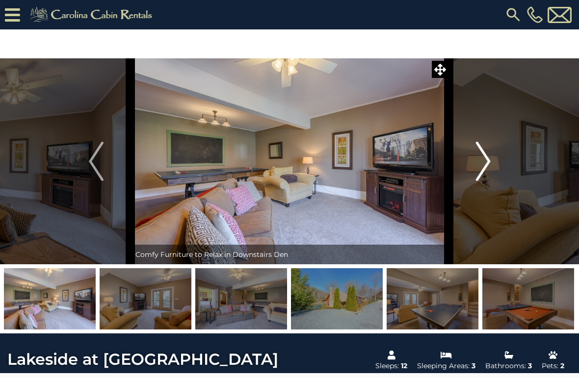
click at [481, 154] on img "Next" at bounding box center [482, 161] width 15 height 39
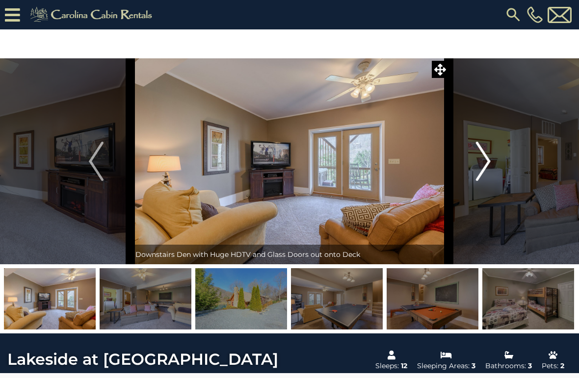
click at [476, 164] on img "Next" at bounding box center [482, 161] width 15 height 39
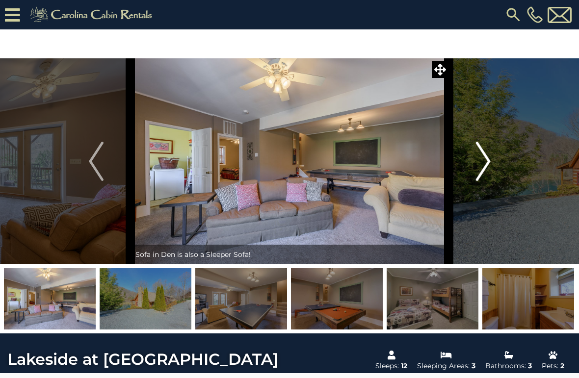
click at [480, 160] on img "Next" at bounding box center [482, 161] width 15 height 39
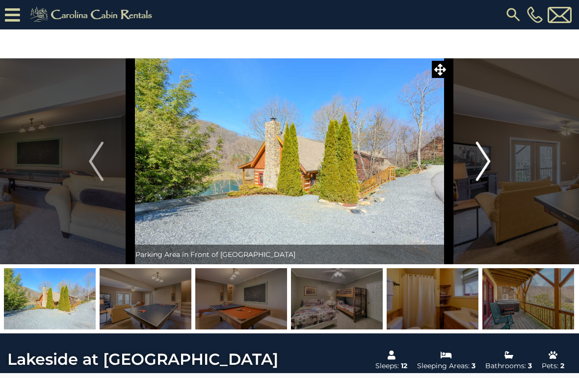
click at [477, 164] on img "Next" at bounding box center [482, 161] width 15 height 39
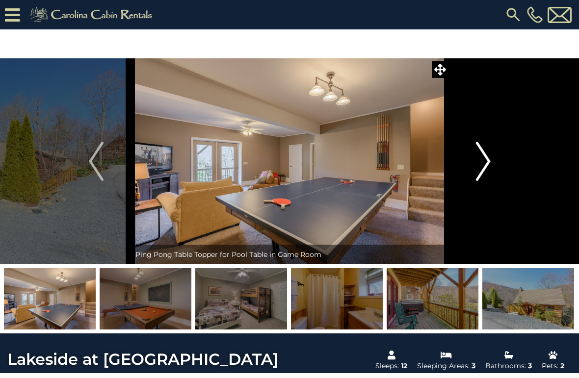
click at [476, 165] on img "Next" at bounding box center [482, 161] width 15 height 39
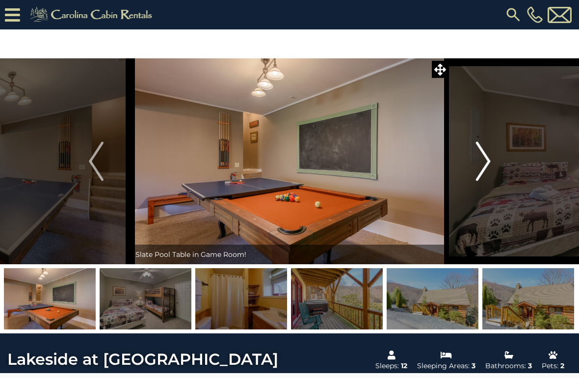
click at [480, 164] on img "Next" at bounding box center [482, 161] width 15 height 39
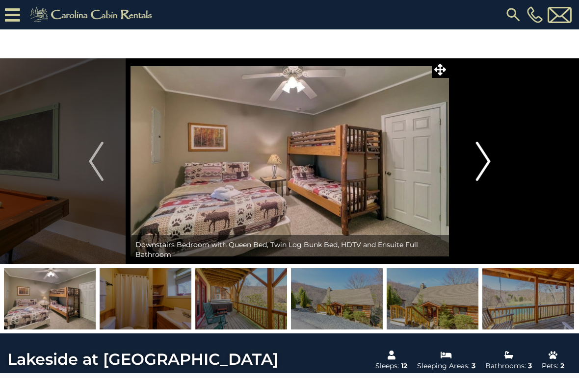
click at [479, 163] on img "Next" at bounding box center [482, 161] width 15 height 39
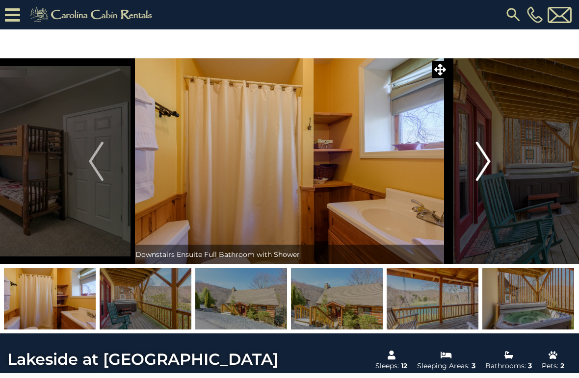
click at [479, 165] on img "Next" at bounding box center [482, 161] width 15 height 39
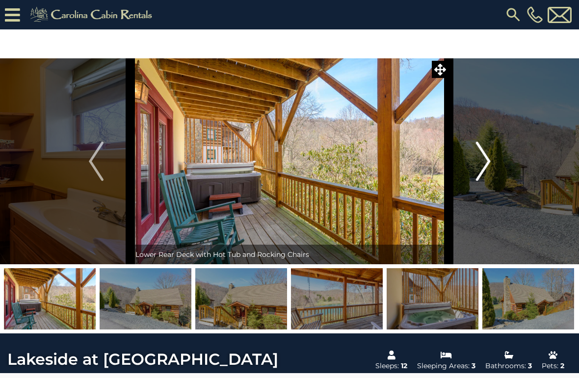
click at [486, 160] on img "Next" at bounding box center [482, 161] width 15 height 39
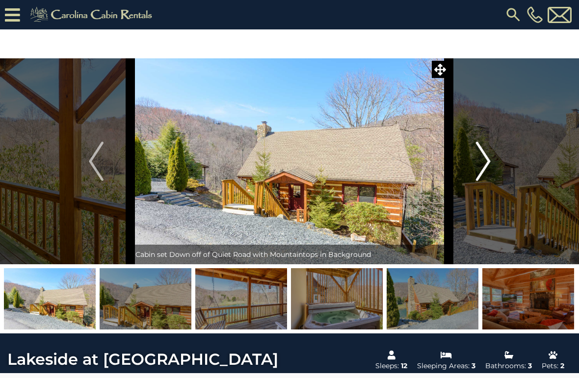
click at [483, 161] on img "Next" at bounding box center [482, 161] width 15 height 39
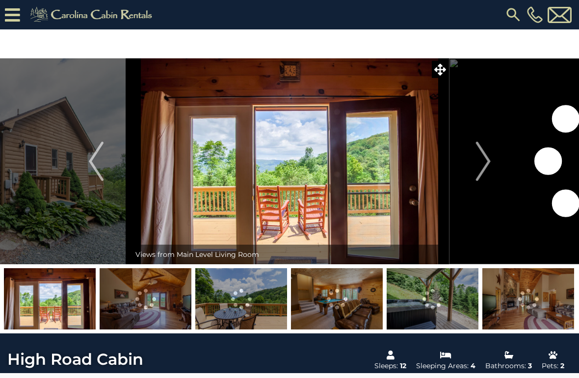
click at [175, 302] on img at bounding box center [146, 298] width 92 height 61
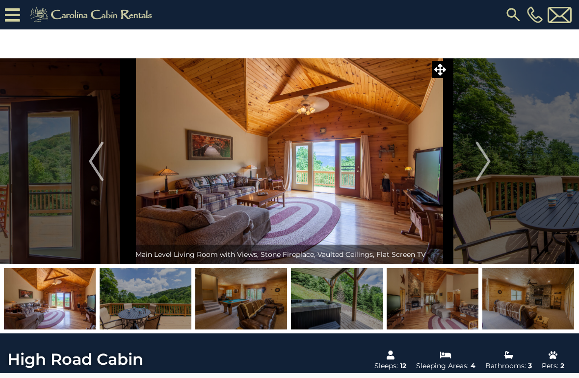
click at [246, 299] on img at bounding box center [241, 298] width 92 height 61
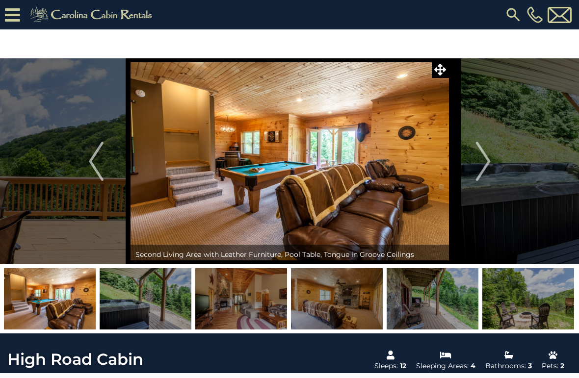
click at [335, 286] on img at bounding box center [337, 298] width 92 height 61
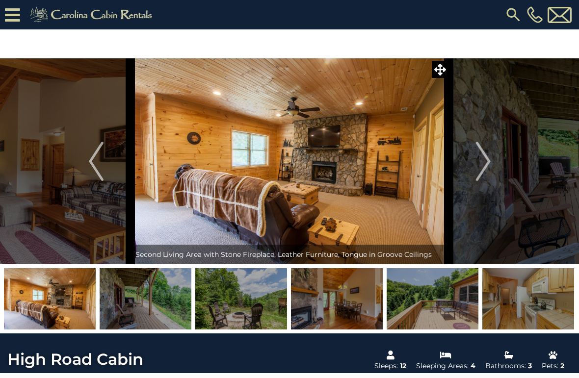
click at [347, 304] on img at bounding box center [337, 298] width 92 height 61
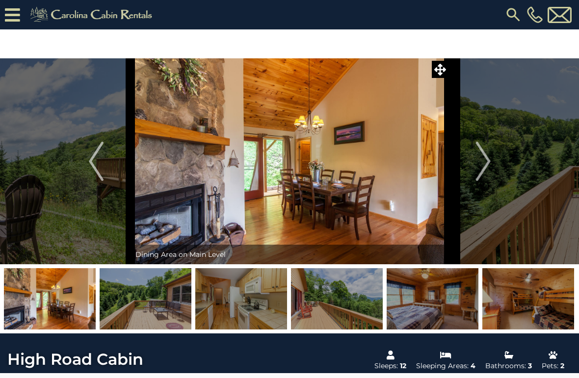
click at [404, 300] on img at bounding box center [433, 298] width 92 height 61
